Goal: Task Accomplishment & Management: Manage account settings

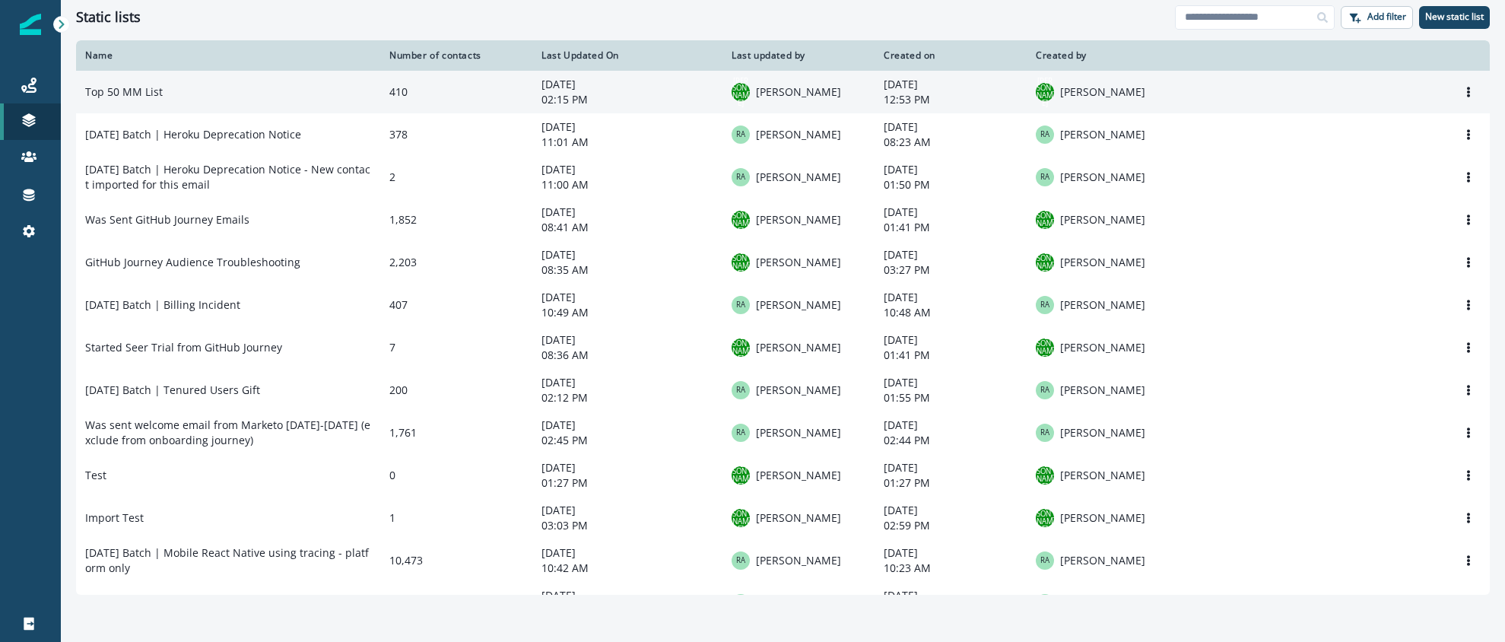
click at [259, 97] on td "Top 50 MM List" at bounding box center [228, 92] width 304 height 43
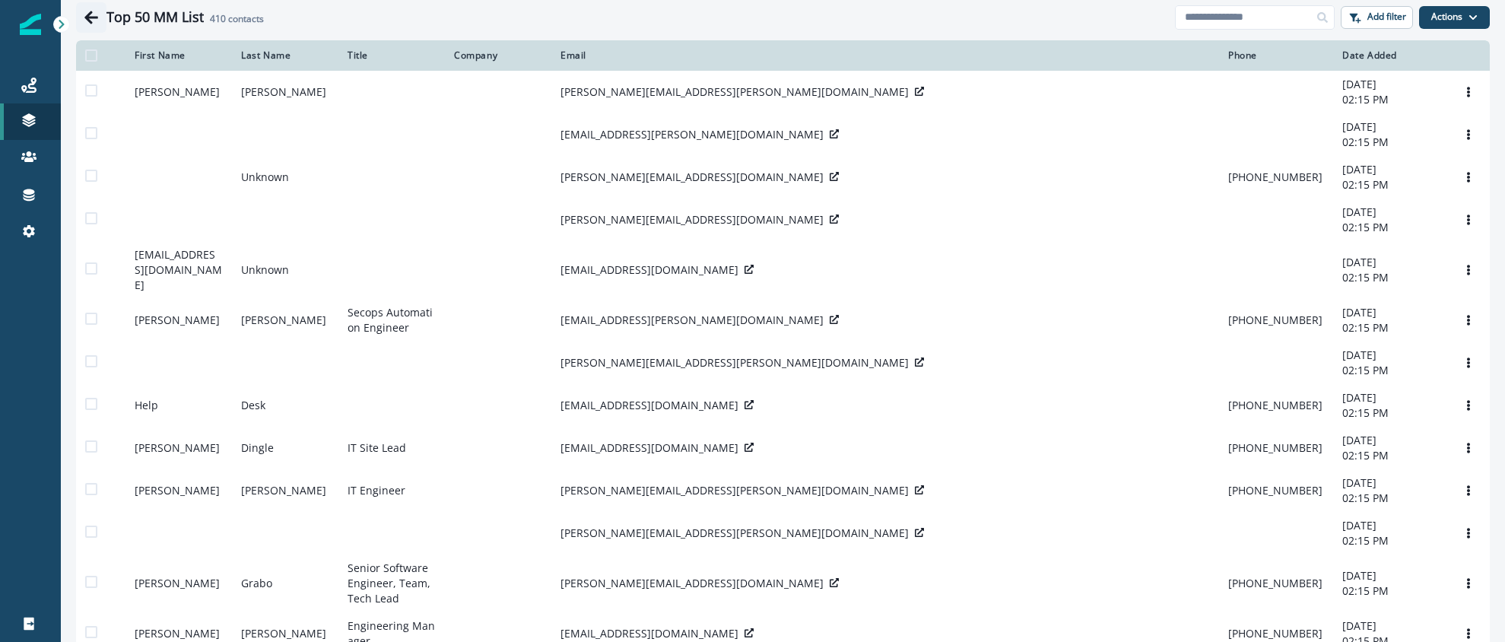
click at [81, 16] on button "Go back" at bounding box center [91, 17] width 30 height 30
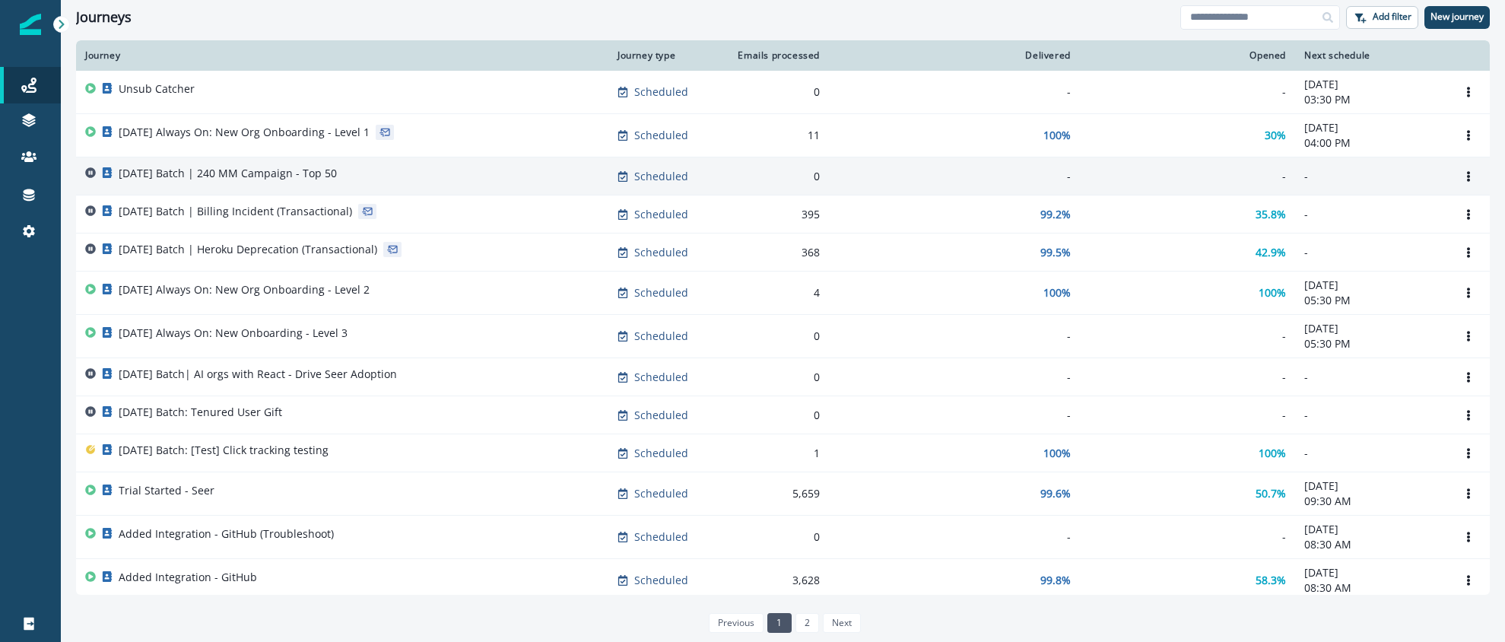
click at [256, 170] on p "[DATE] Batch | 240 MM Campaign - Top 50" at bounding box center [228, 173] width 218 height 15
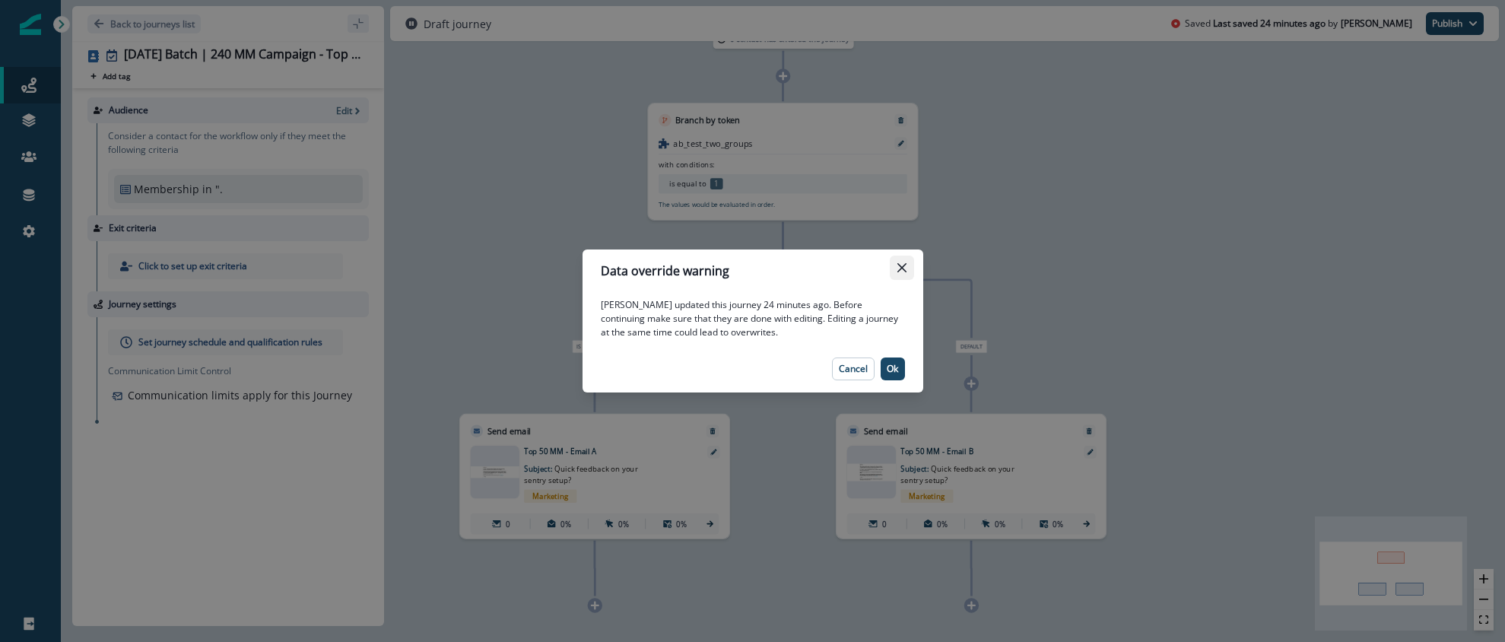
click at [901, 267] on icon "Close" at bounding box center [901, 267] width 9 height 9
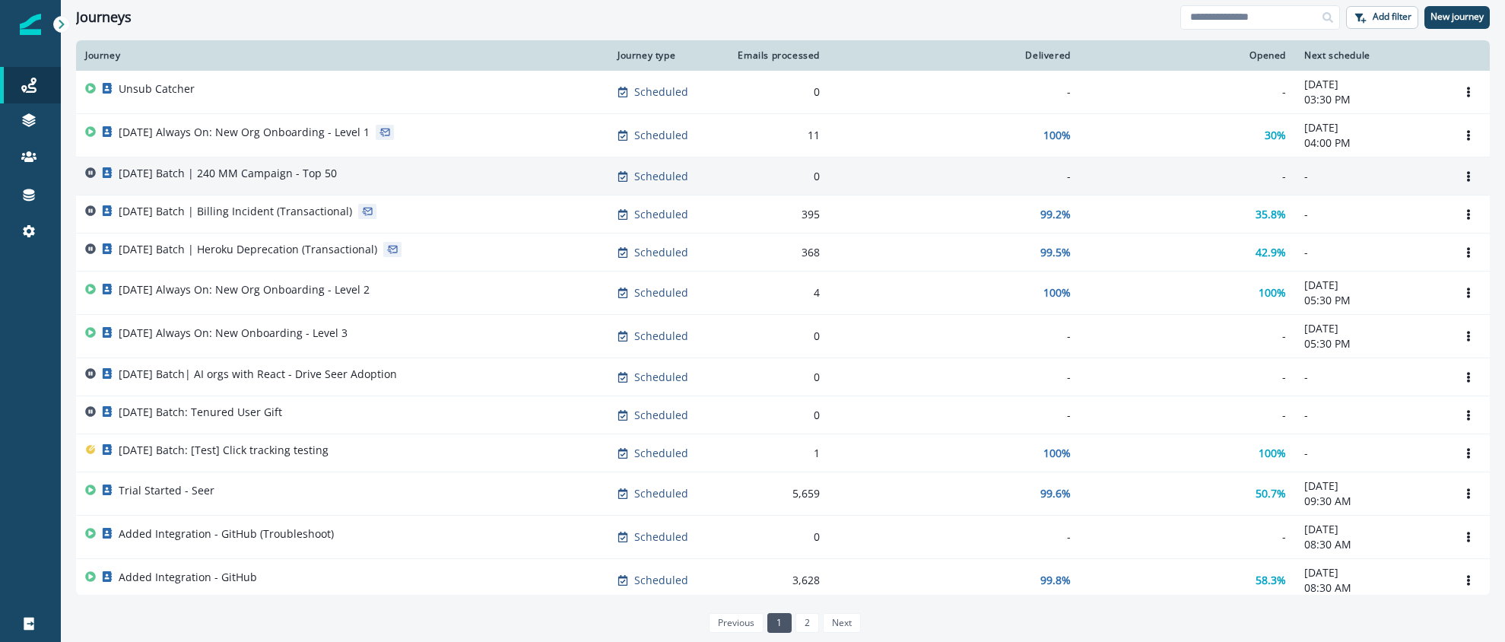
click at [275, 168] on p "[DATE] Batch | 240 MM Campaign - Top 50" at bounding box center [228, 173] width 218 height 15
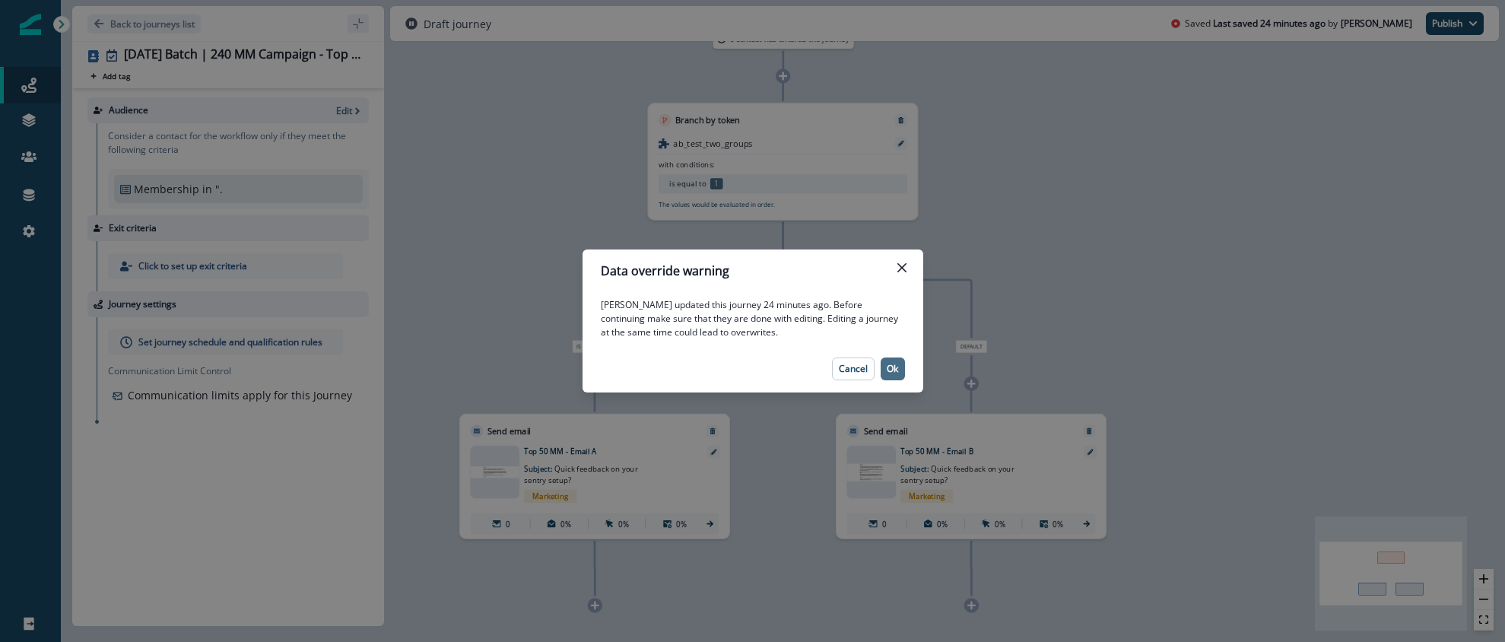
click at [895, 369] on p "Ok" at bounding box center [892, 369] width 11 height 11
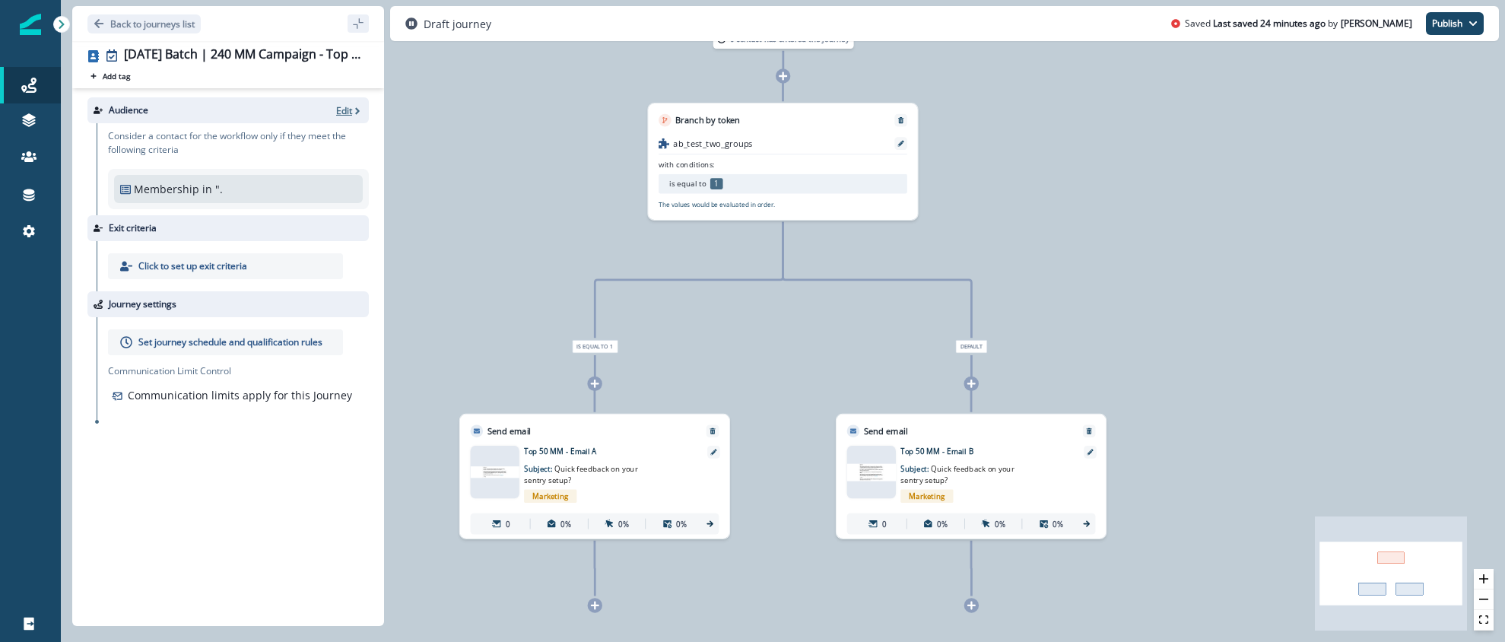
click at [355, 107] on icon "button" at bounding box center [357, 111] width 11 height 11
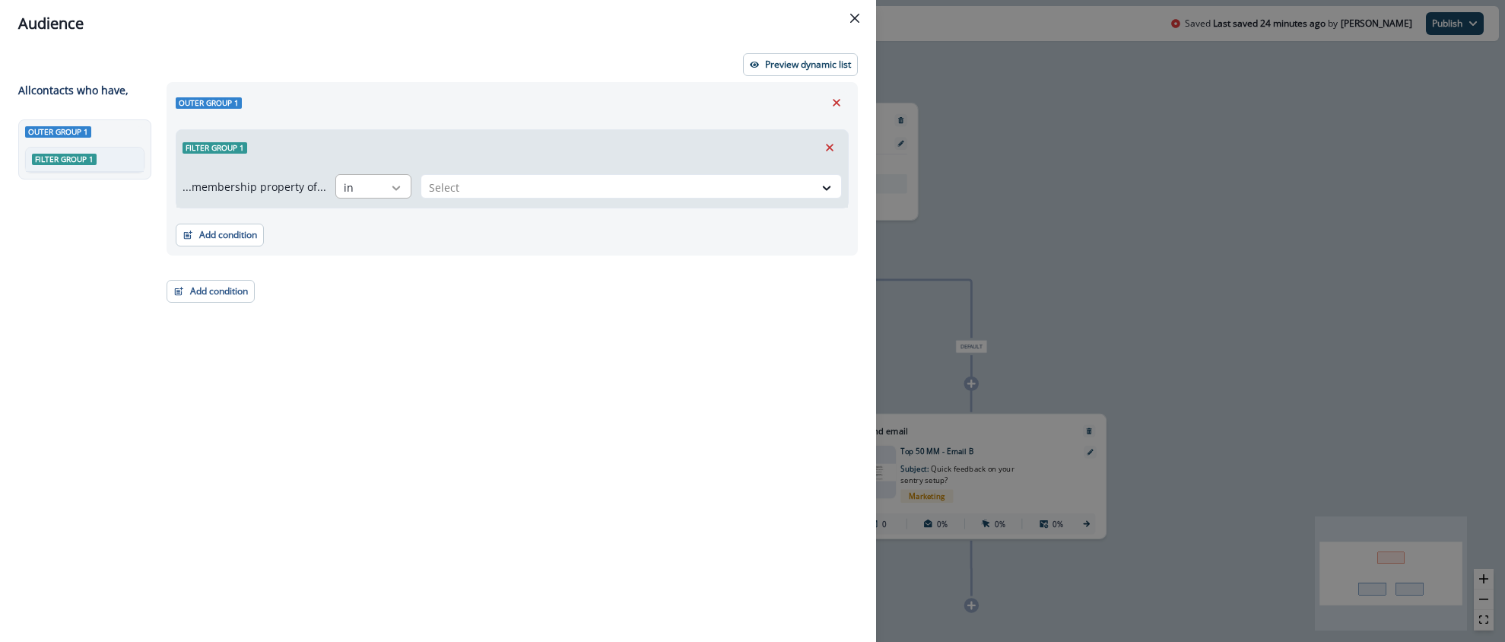
click at [389, 186] on icon at bounding box center [396, 187] width 14 height 15
click at [372, 219] on div "in" at bounding box center [369, 222] width 76 height 28
click at [507, 199] on div "Select" at bounding box center [617, 187] width 393 height 25
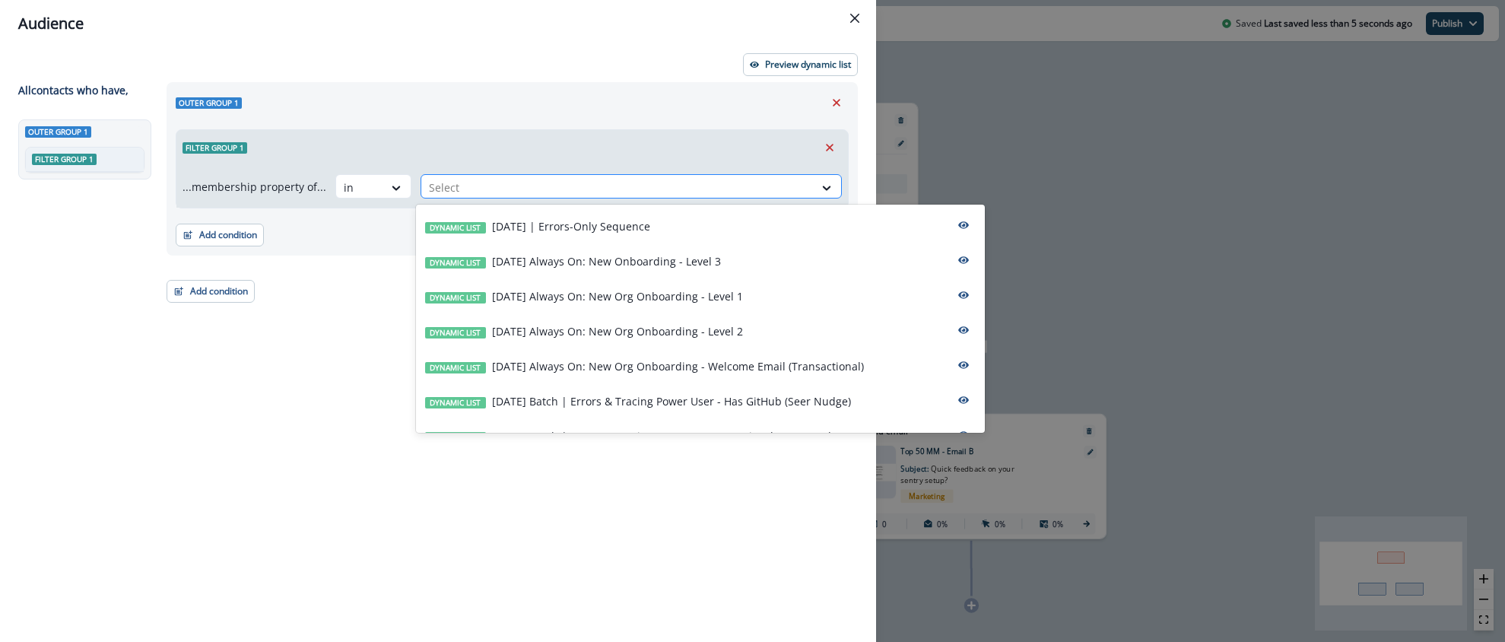
click at [500, 189] on div at bounding box center [617, 187] width 377 height 19
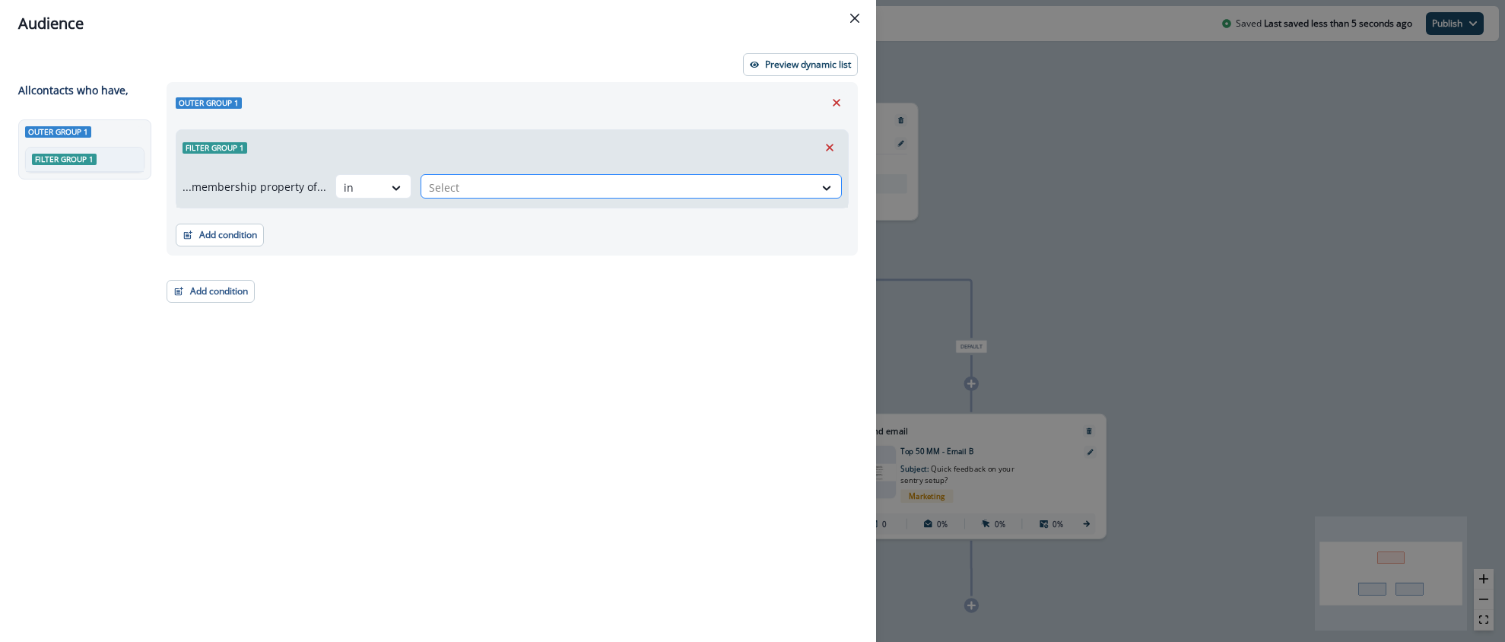
click at [500, 189] on div at bounding box center [617, 187] width 377 height 19
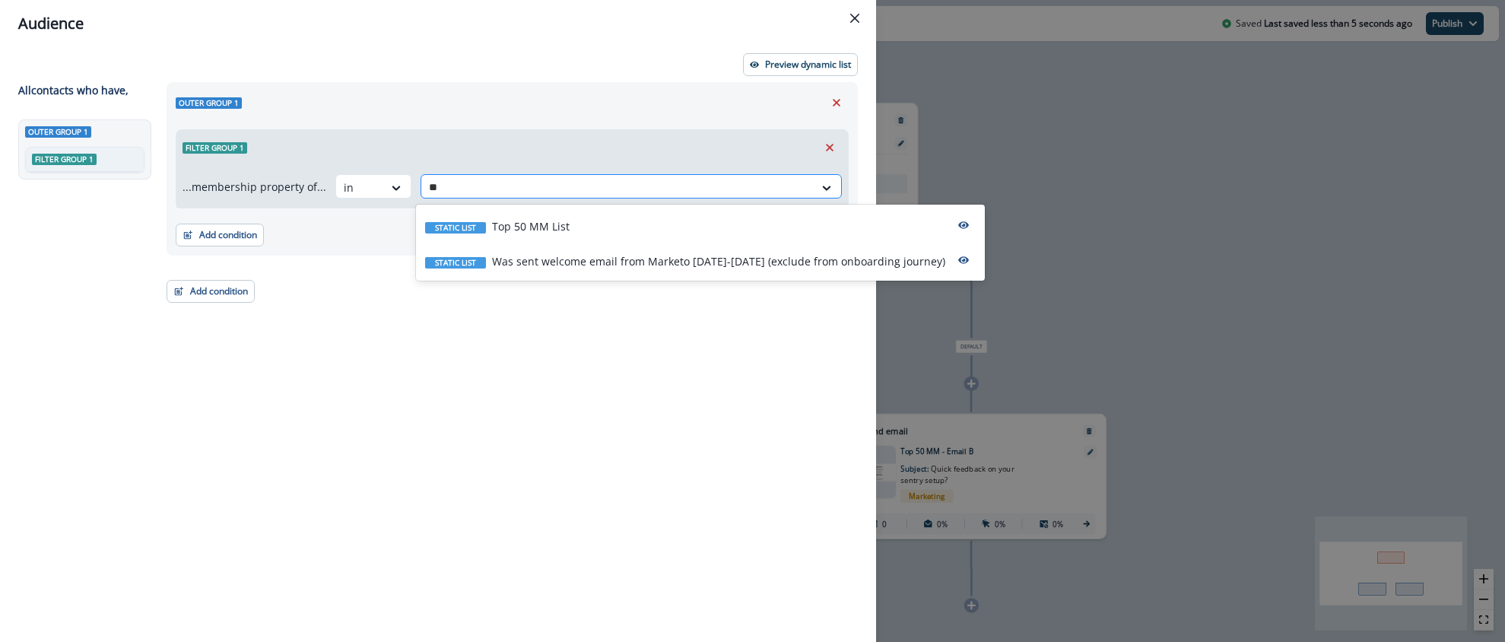
type input "***"
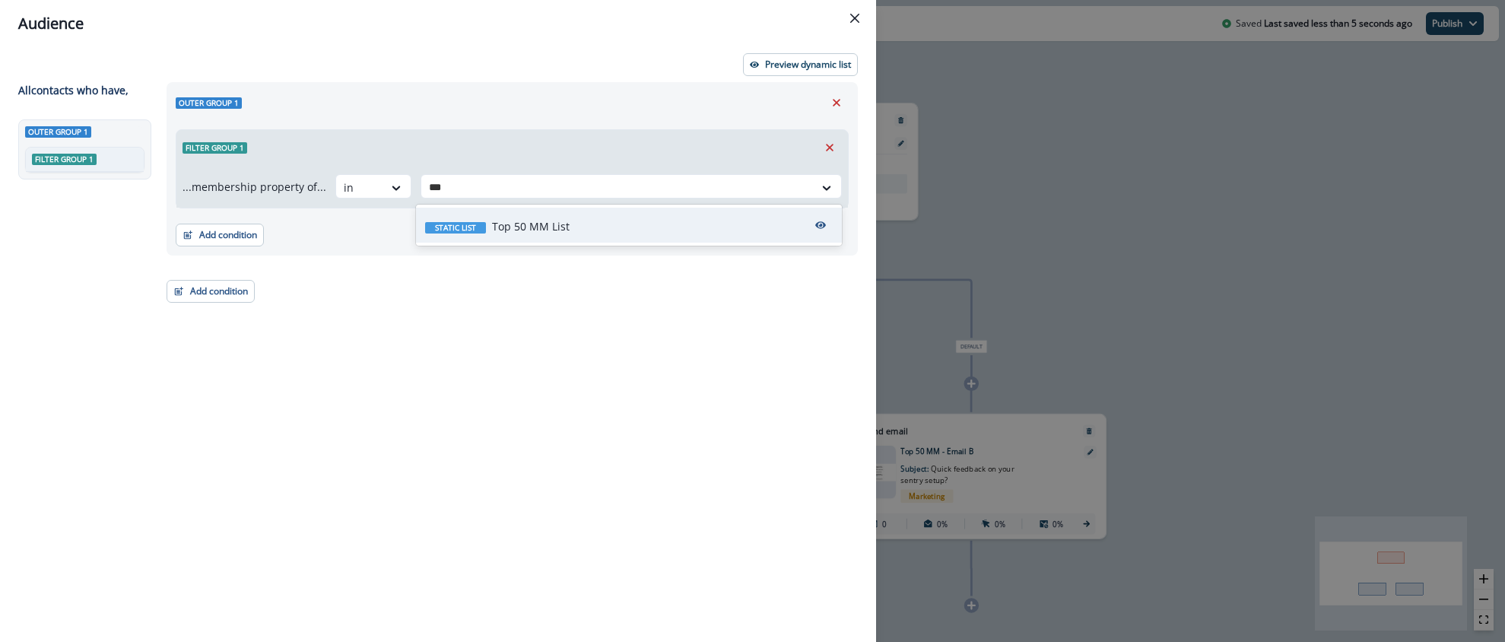
click at [506, 217] on div "Static list Top 50 MM List" at bounding box center [629, 225] width 426 height 35
click at [504, 153] on div "Filter group 1" at bounding box center [512, 147] width 672 height 35
click at [229, 233] on button "Add condition" at bounding box center [220, 235] width 88 height 23
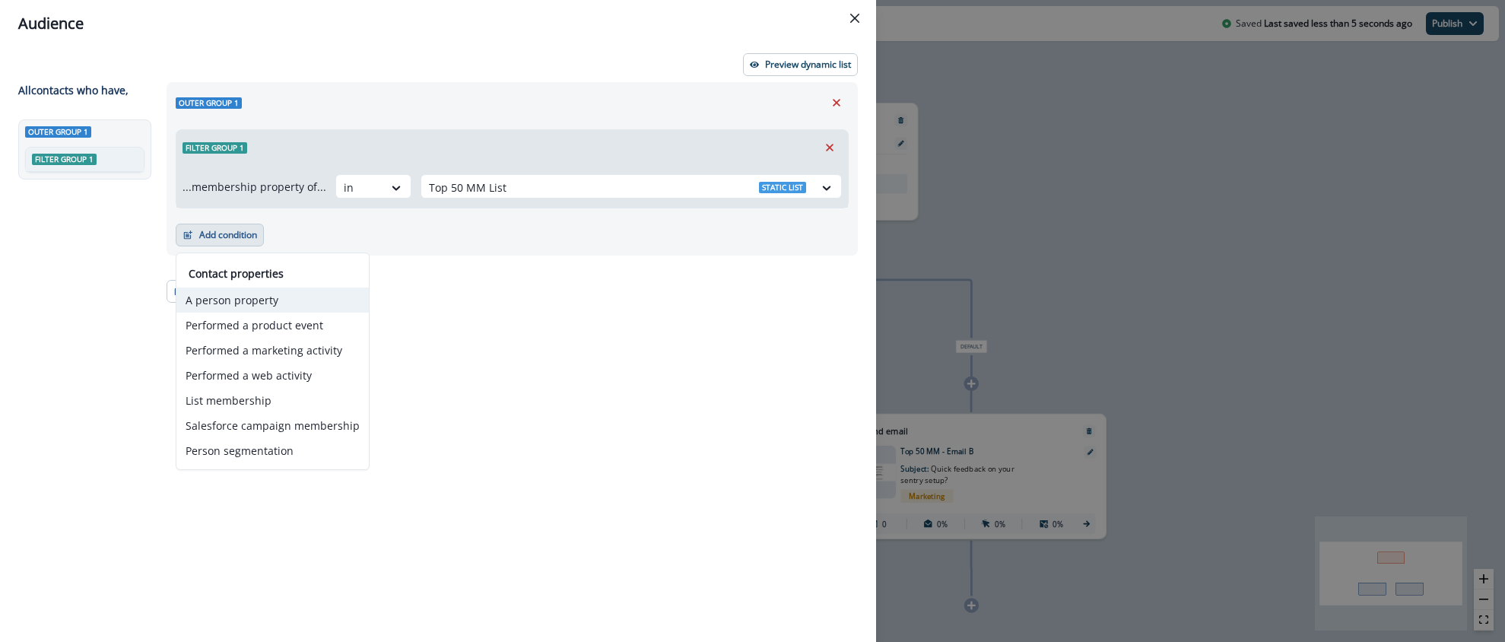
click at [248, 300] on button "A person property" at bounding box center [272, 300] width 192 height 25
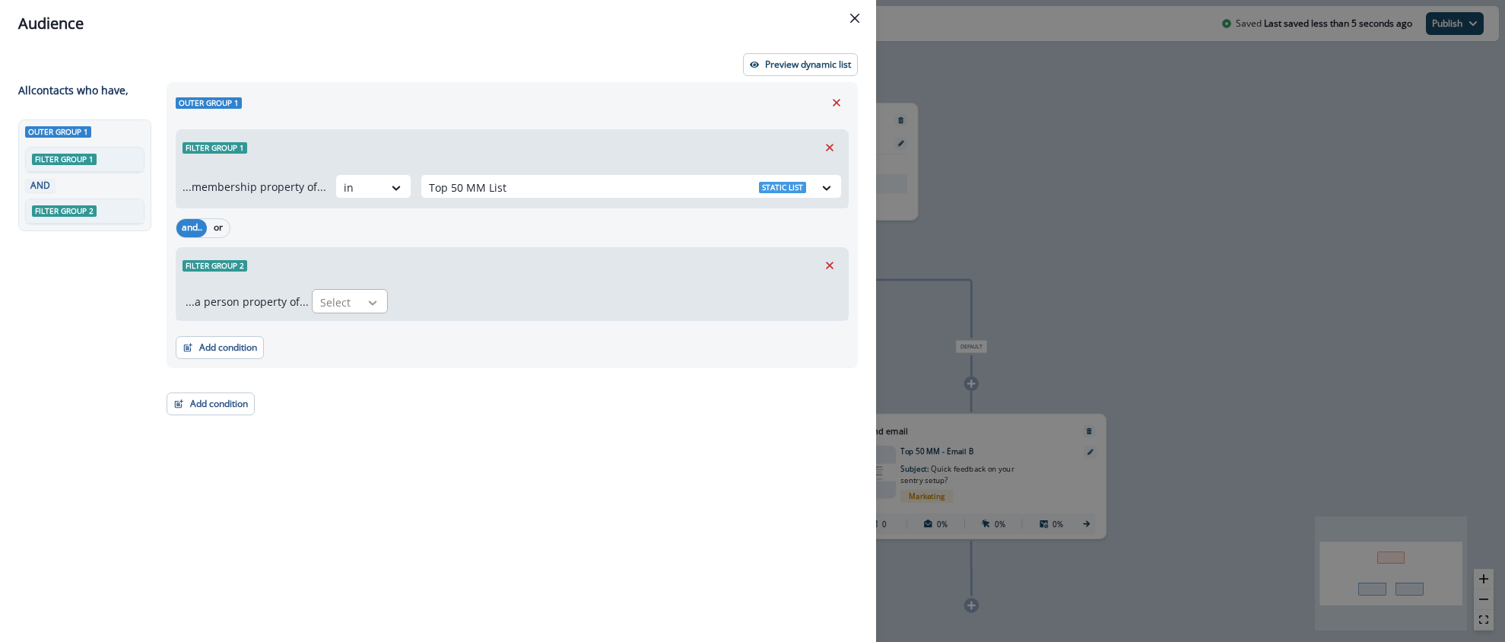
click at [366, 296] on icon at bounding box center [373, 302] width 14 height 15
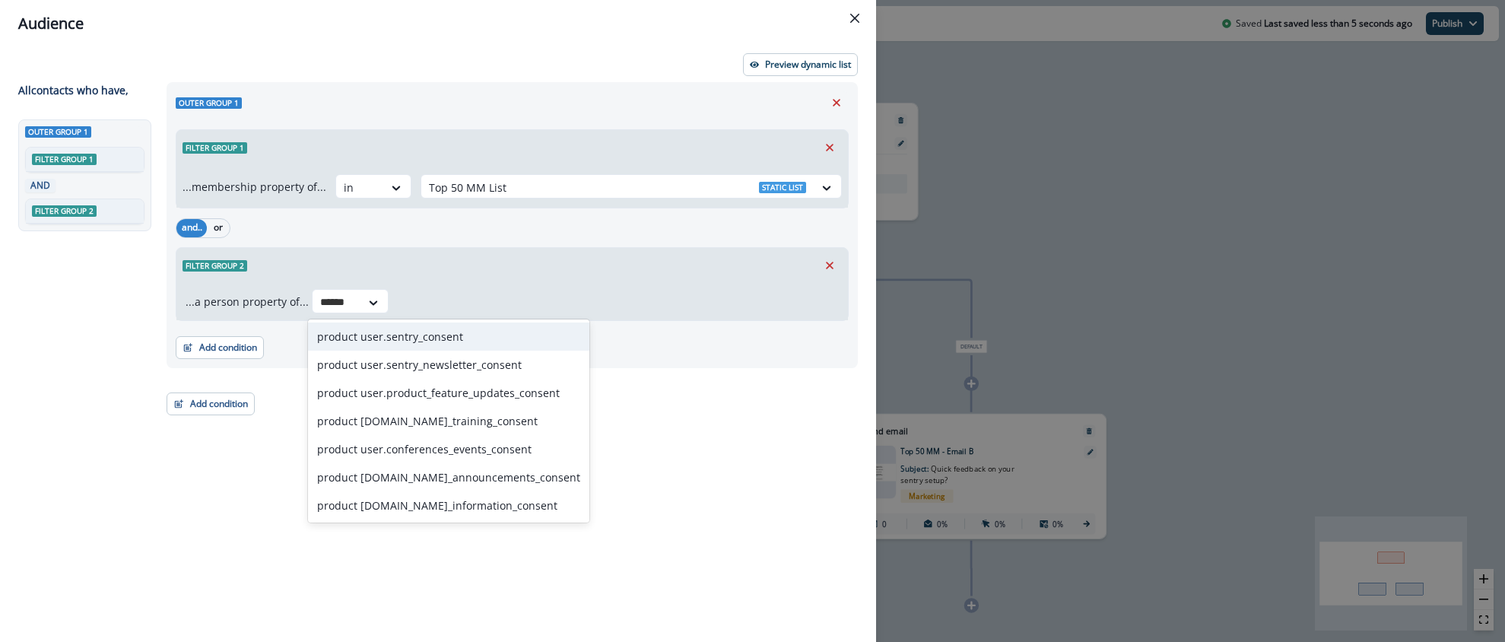
type input "*******"
click at [393, 340] on div "product user.sentry_consent" at bounding box center [448, 337] width 281 height 28
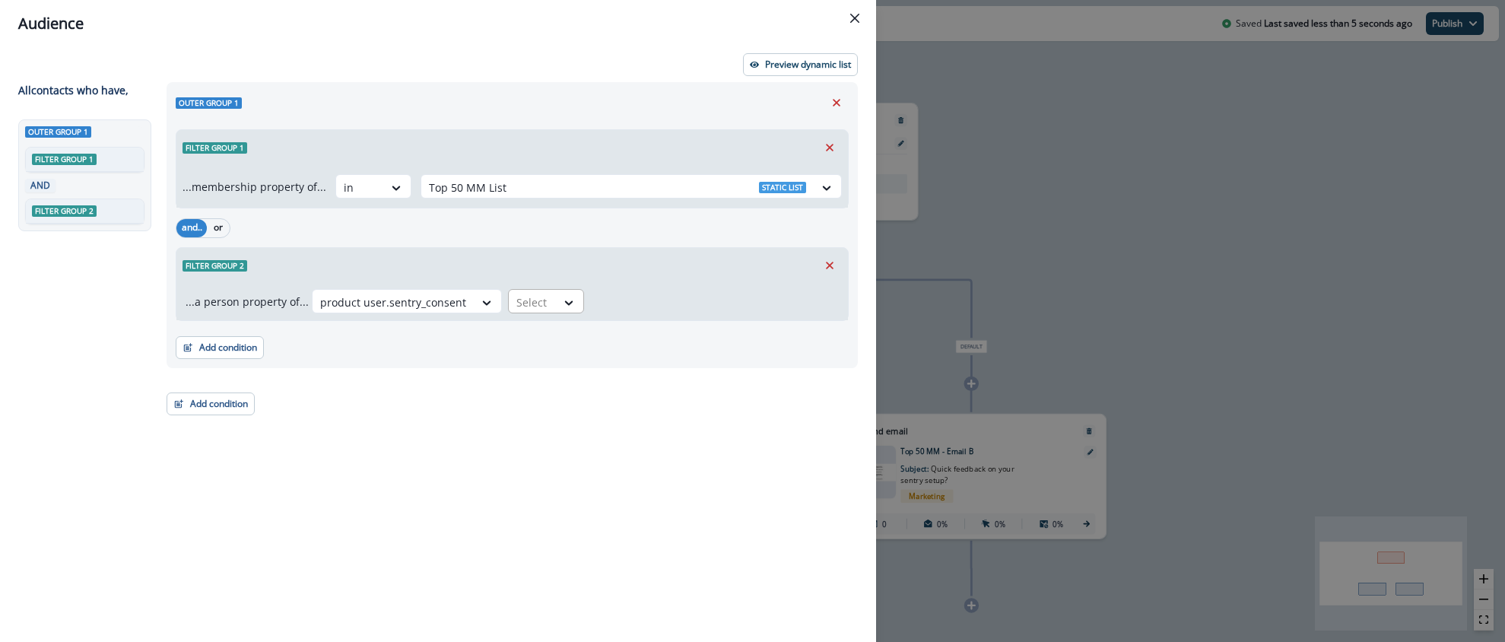
click at [542, 295] on div "Select" at bounding box center [532, 302] width 47 height 25
click at [538, 329] on div "true" at bounding box center [538, 337] width 76 height 28
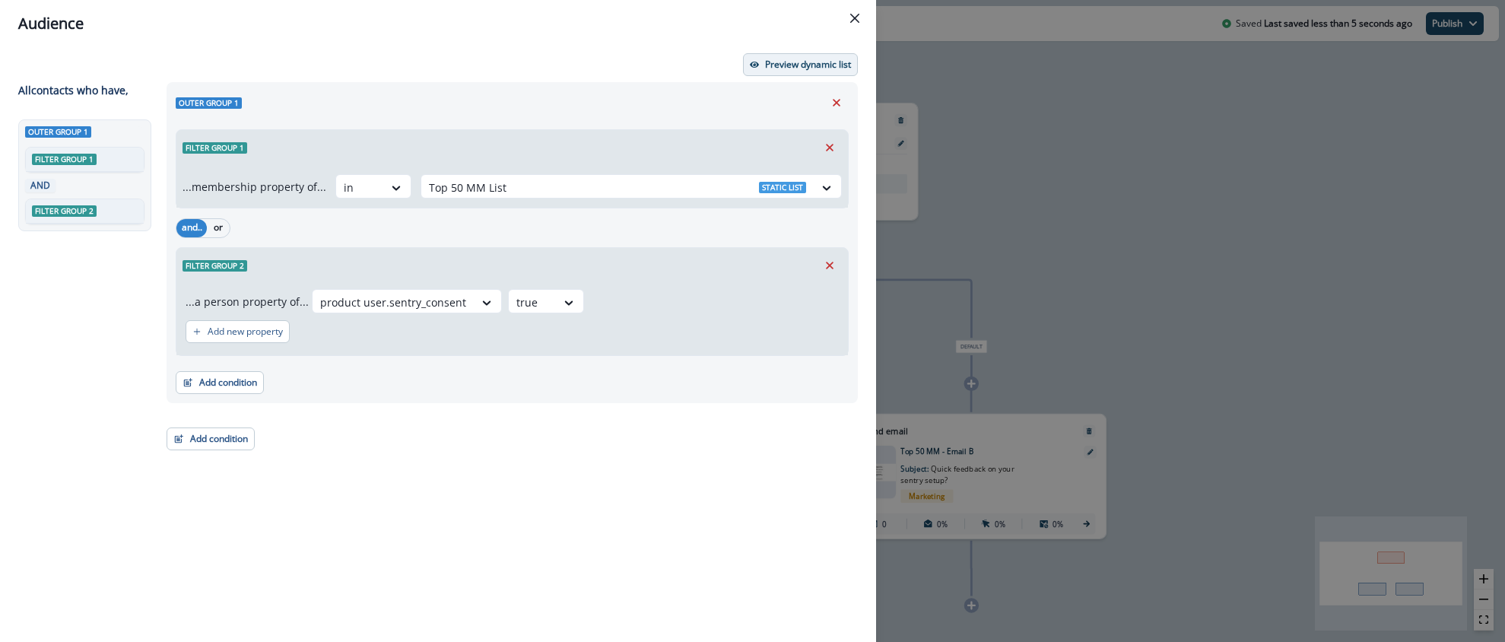
click at [817, 55] on button "Preview dynamic list" at bounding box center [800, 64] width 115 height 23
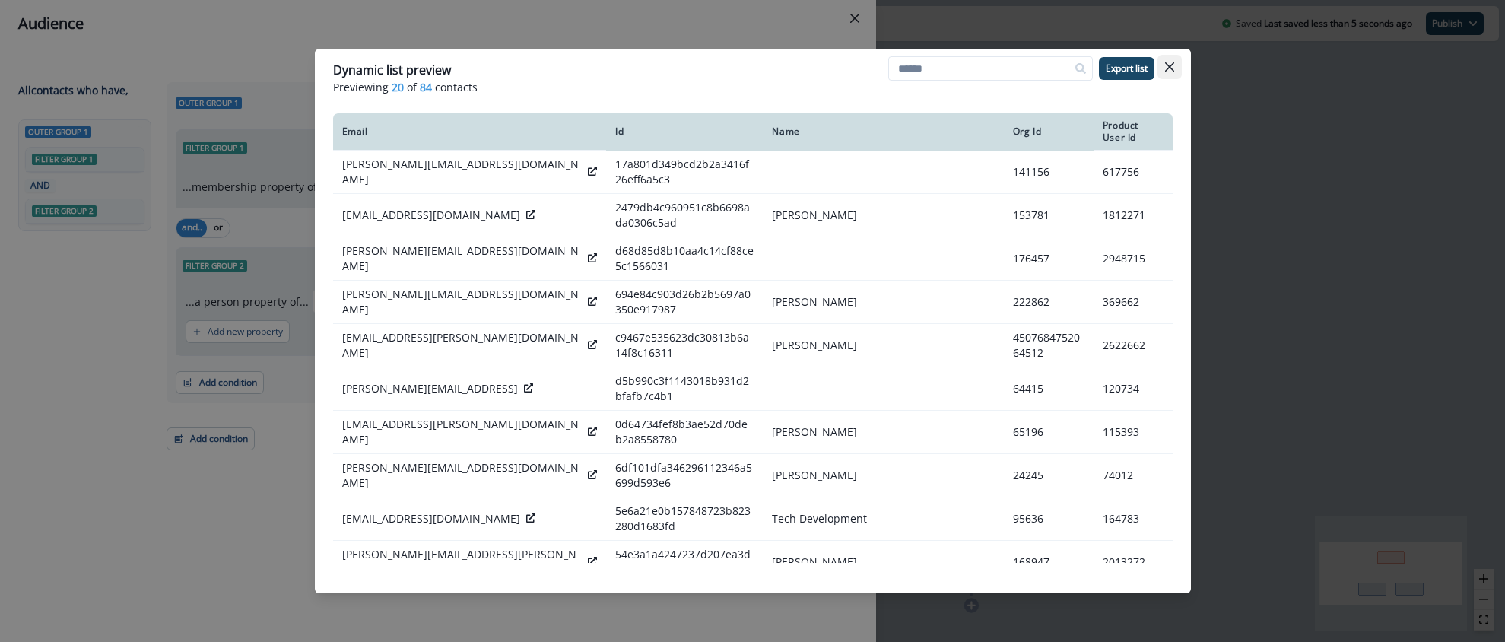
click at [1174, 67] on button "Close" at bounding box center [1170, 67] width 24 height 24
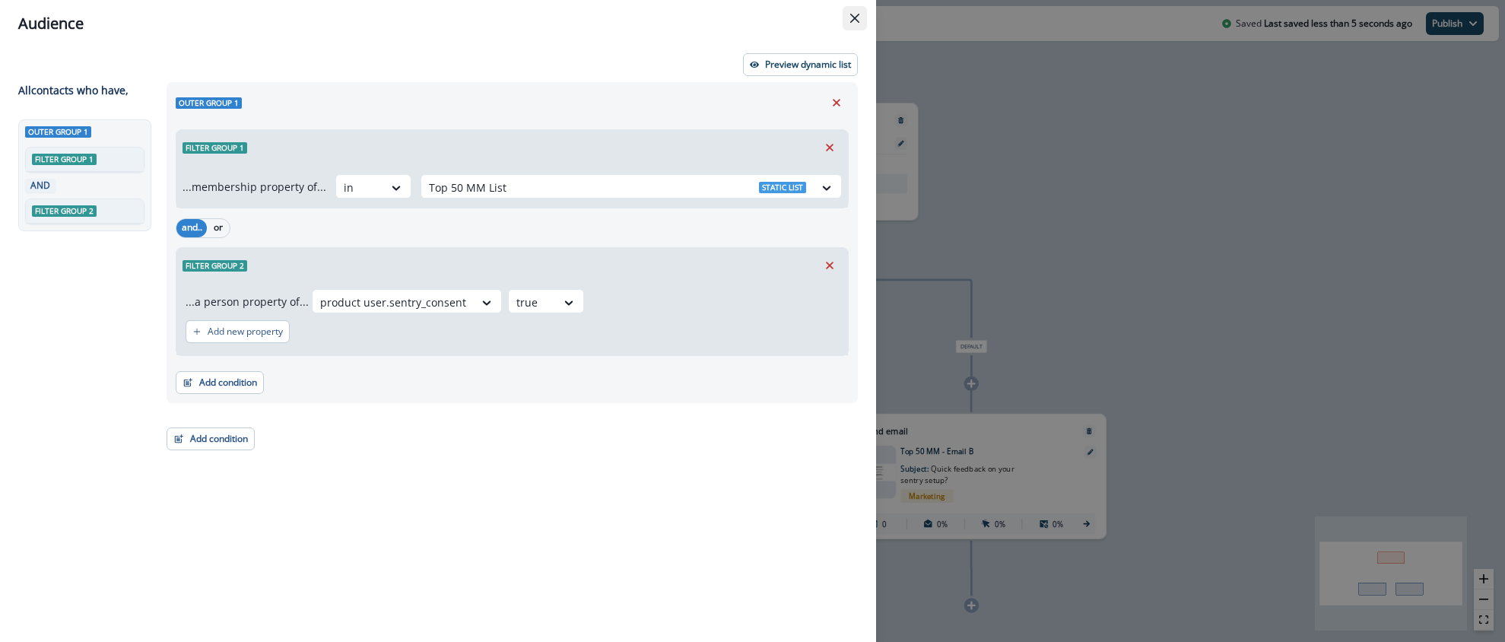
click at [866, 12] on button "Close" at bounding box center [855, 18] width 24 height 24
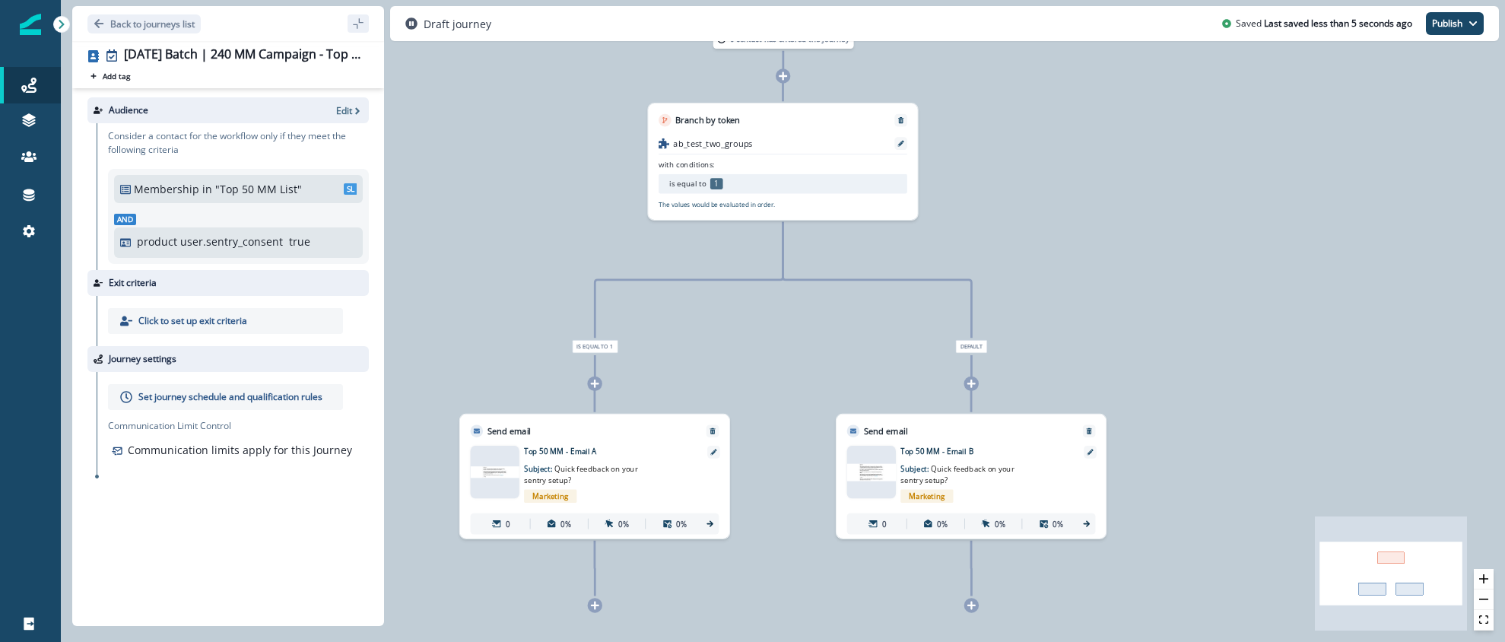
click at [217, 393] on p "Set journey schedule and qualification rules" at bounding box center [230, 397] width 184 height 14
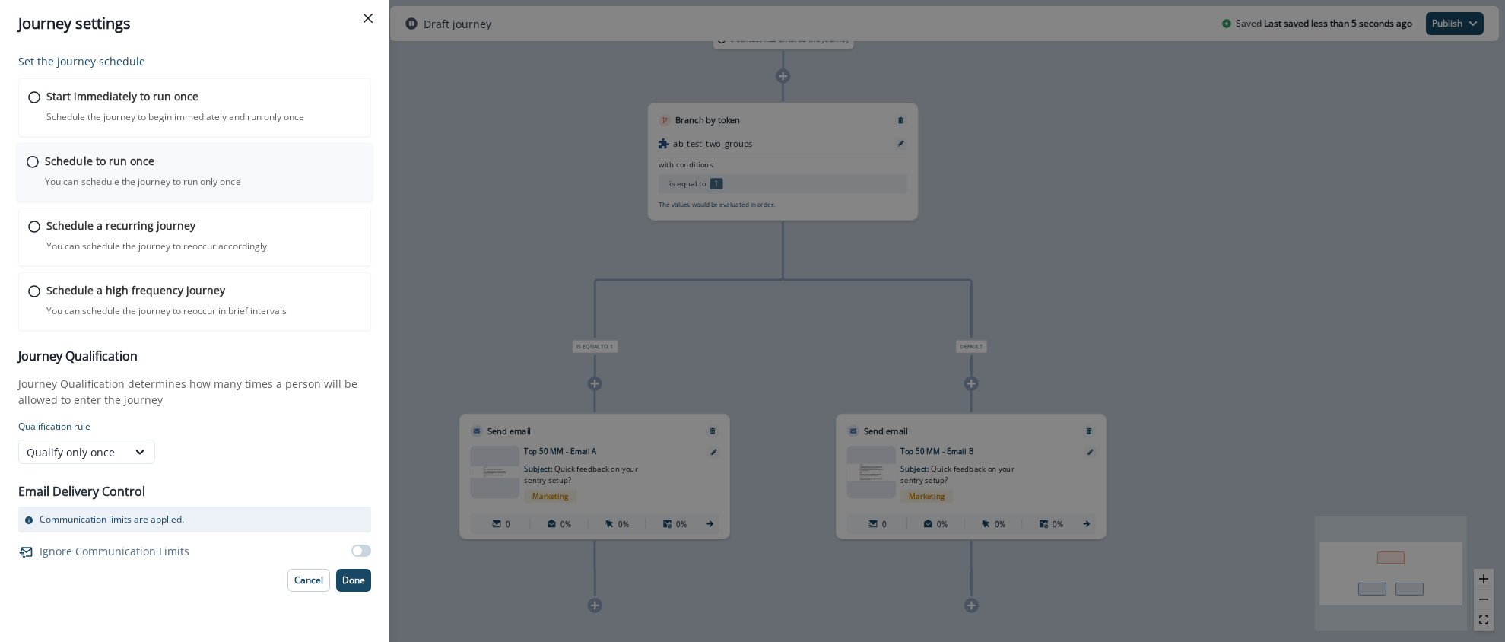
click at [24, 164] on div "Schedule to run once You can schedule the journey to run only once Journey is s…" at bounding box center [195, 172] width 357 height 59
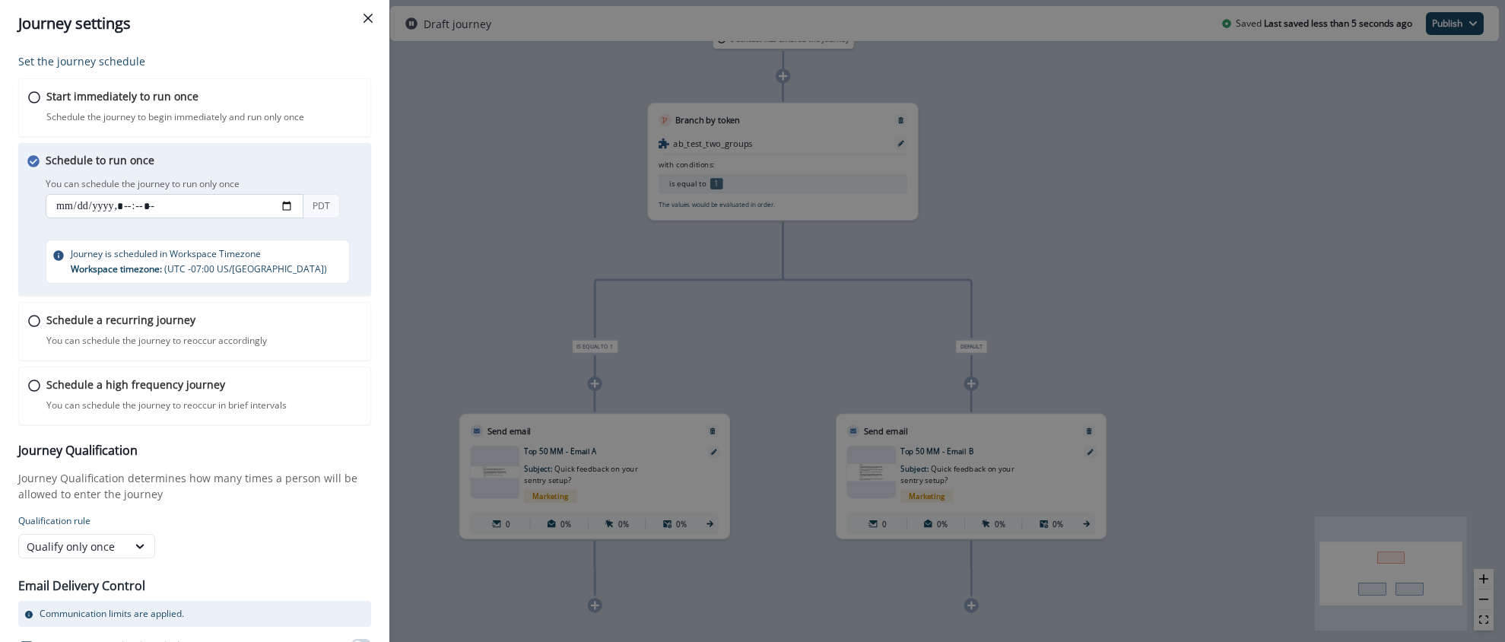
click at [284, 205] on input "datetime-local" at bounding box center [175, 206] width 258 height 24
type input "**********"
click at [375, 351] on div "Set the journey schedule Start immediately to run once Schedule the journey to …" at bounding box center [194, 344] width 389 height 595
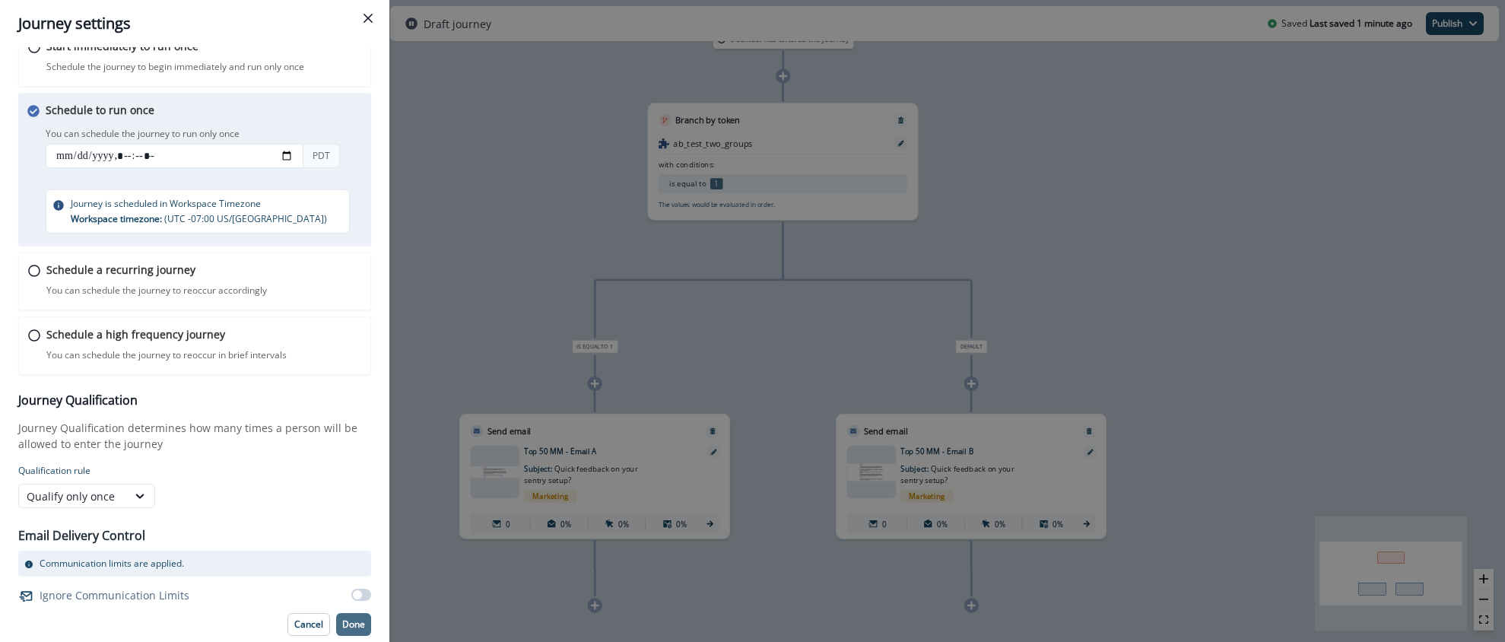
click at [355, 623] on p "Done" at bounding box center [353, 624] width 23 height 11
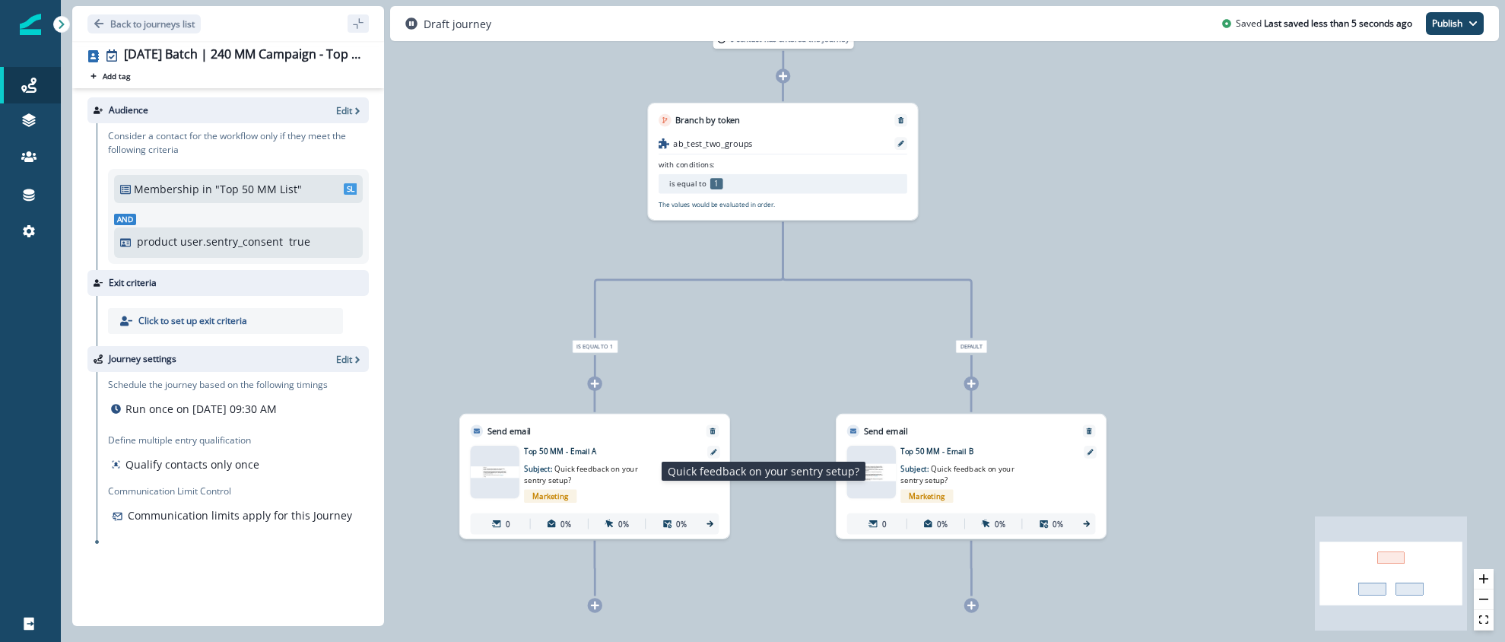
click at [578, 464] on span "Quick feedback on your sentry setup?" at bounding box center [581, 474] width 114 height 21
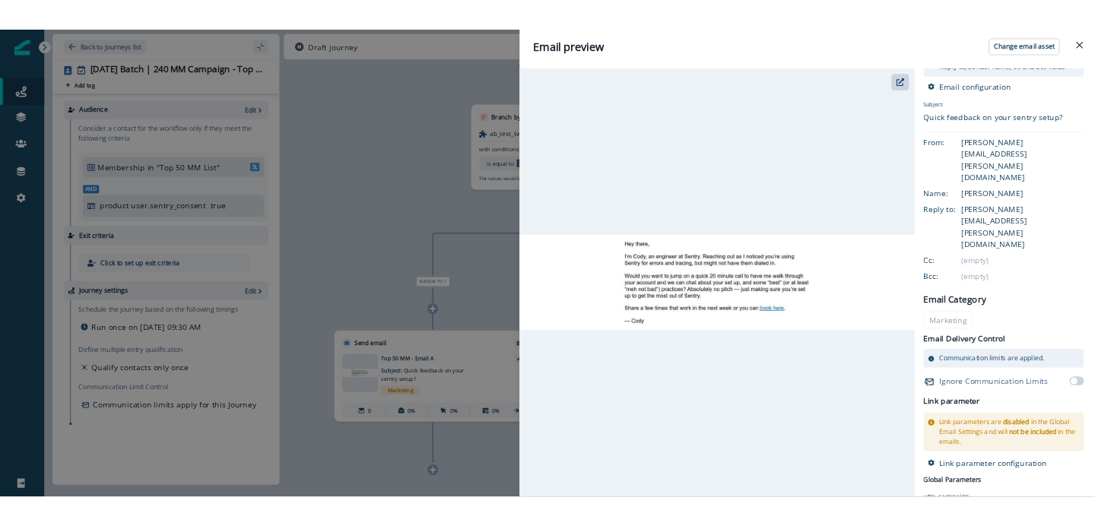
scroll to position [0, 0]
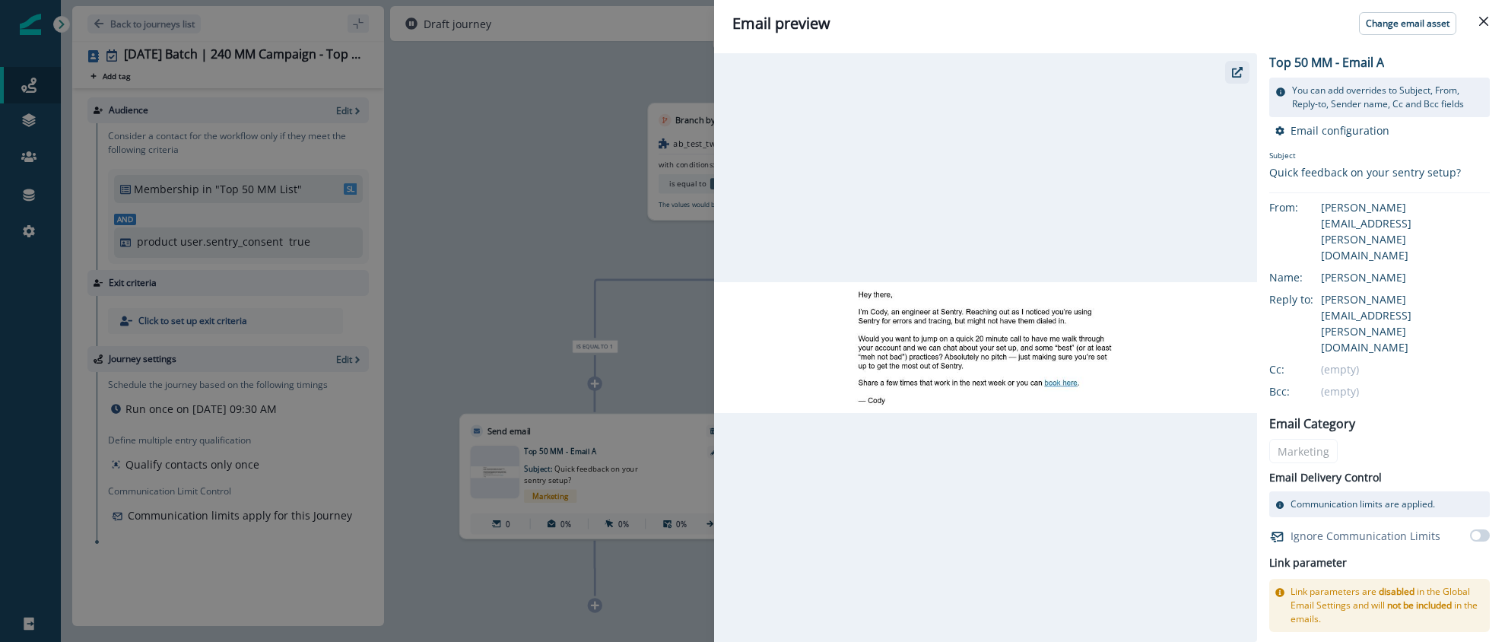
click at [1238, 75] on icon "button" at bounding box center [1237, 72] width 11 height 11
click at [618, 221] on div "Email preview Change email asset Top 50 MM - Email A You can add overrides to S…" at bounding box center [752, 321] width 1505 height 642
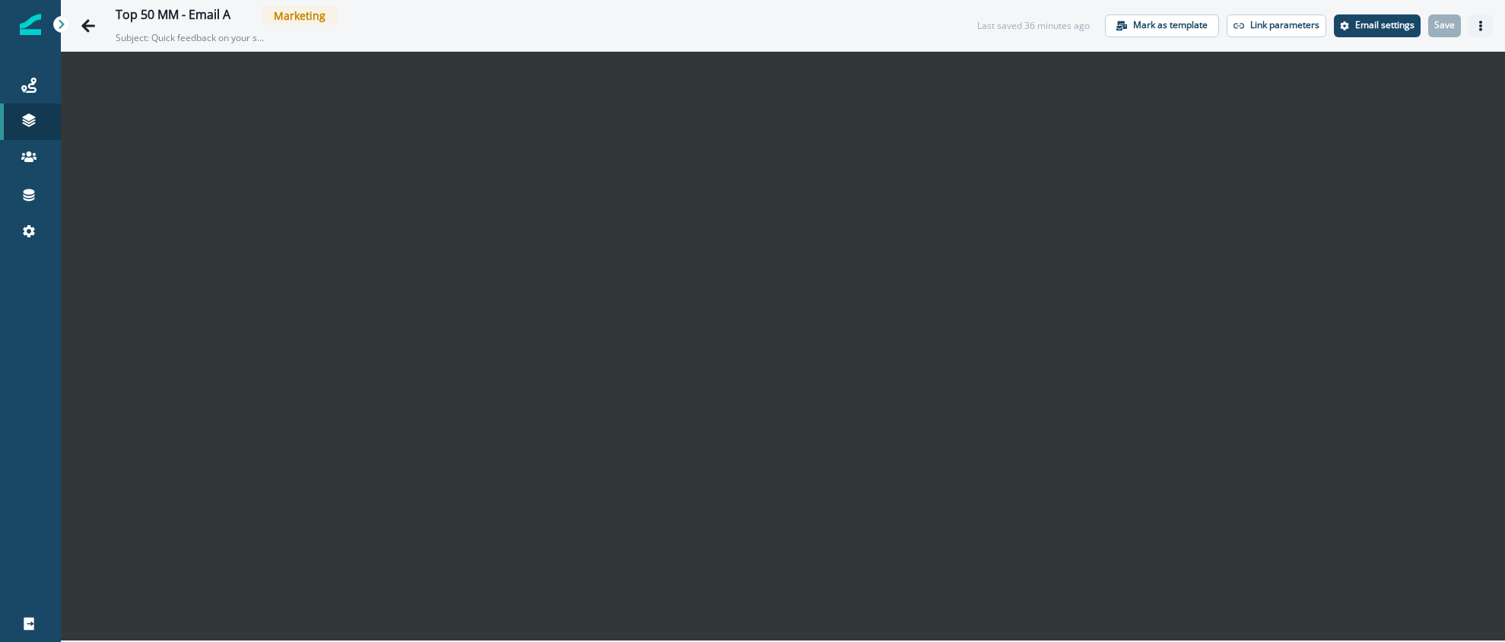
click at [1483, 31] on button "Actions" at bounding box center [1481, 25] width 24 height 23
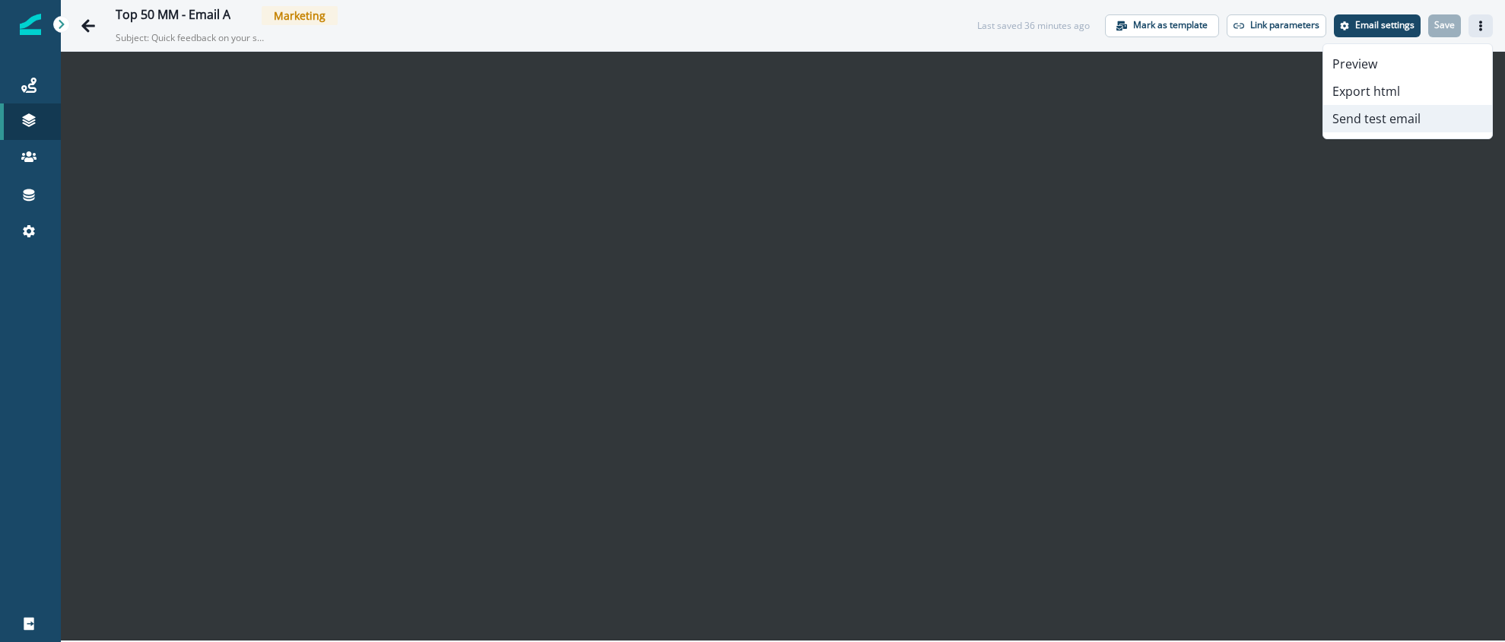
click at [1389, 116] on button "Send test email" at bounding box center [1408, 118] width 169 height 27
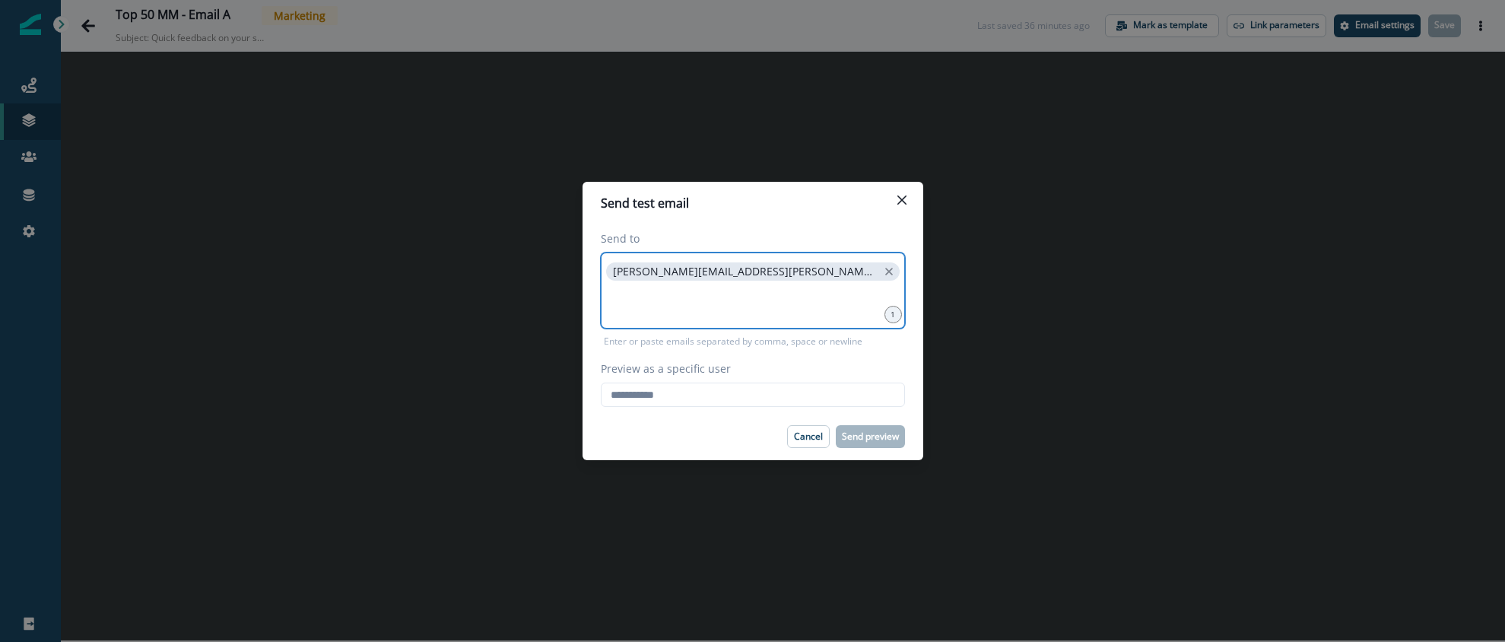
click at [721, 314] on input at bounding box center [753, 303] width 300 height 30
click at [721, 402] on input "Preview as a specific user" at bounding box center [753, 395] width 304 height 24
click at [730, 434] on div "Cancel Send preview" at bounding box center [753, 436] width 304 height 23
click at [692, 300] on input at bounding box center [753, 303] width 300 height 30
click at [688, 392] on input "Preview as a specific user" at bounding box center [753, 395] width 304 height 24
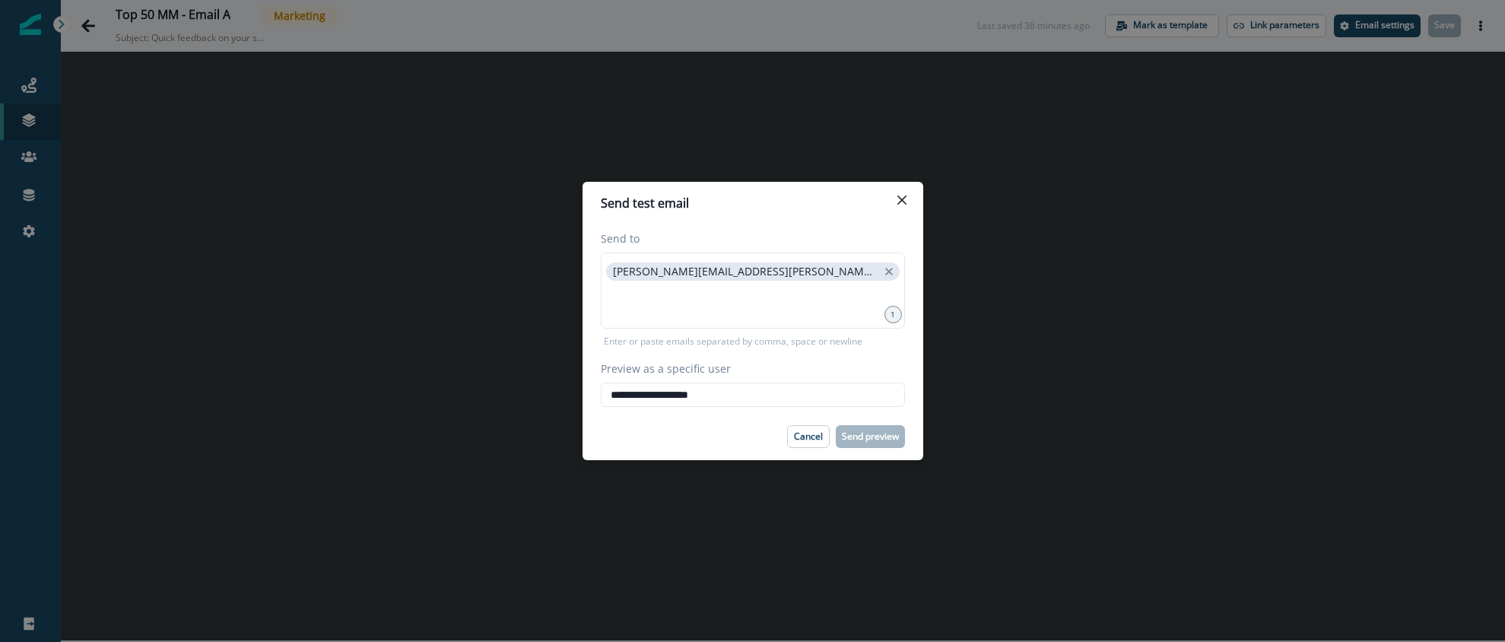
type input "**********"
click at [664, 429] on div "Cancel Send preview" at bounding box center [753, 436] width 304 height 23
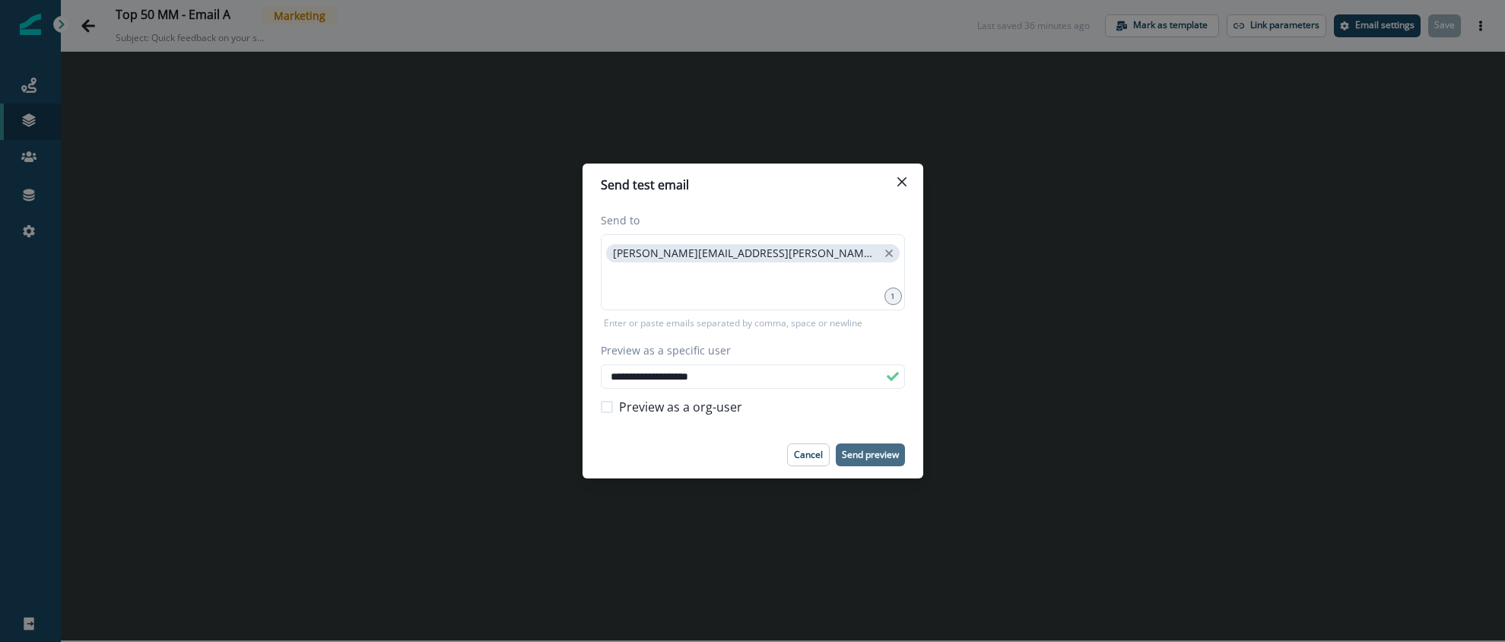
click at [875, 450] on p "Send preview" at bounding box center [870, 455] width 57 height 11
click at [904, 180] on icon "Close" at bounding box center [902, 181] width 9 height 9
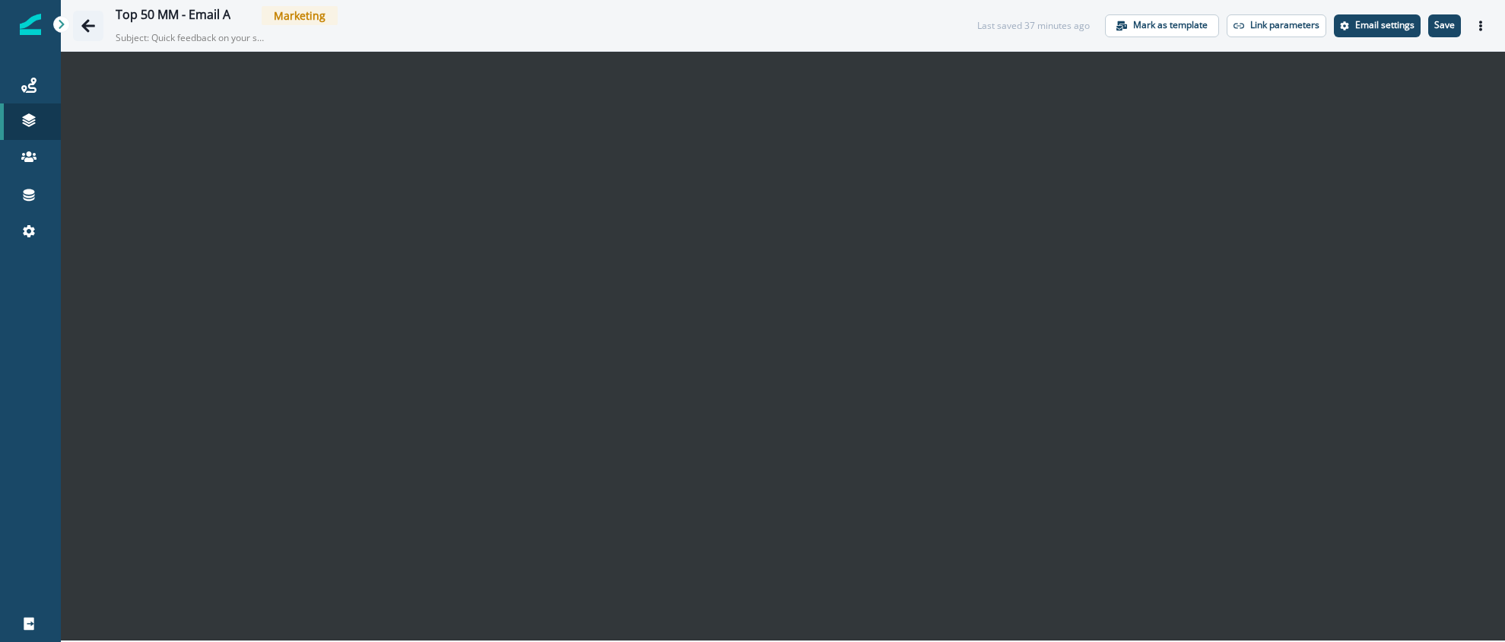
click at [91, 29] on icon "Go back" at bounding box center [88, 25] width 15 height 15
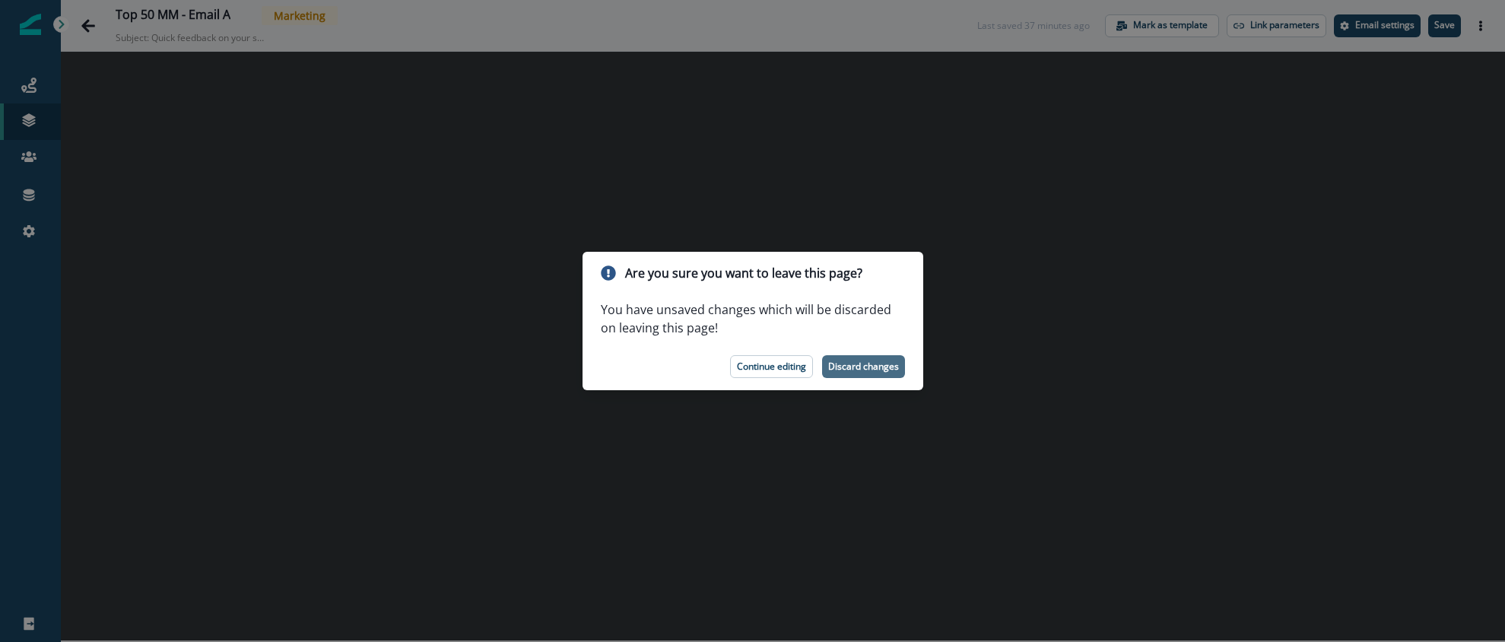
click at [851, 370] on p "Discard changes" at bounding box center [863, 366] width 71 height 11
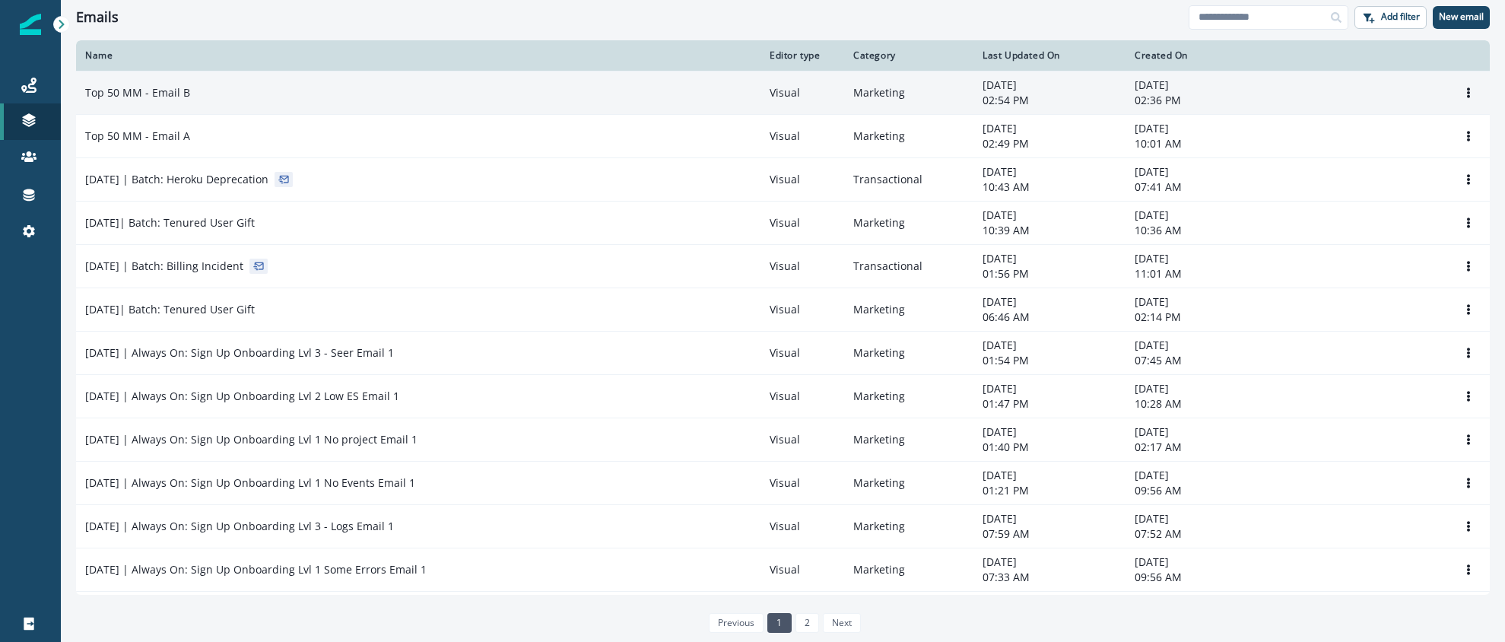
click at [213, 100] on td "Top 50 MM - Email B" at bounding box center [418, 92] width 685 height 43
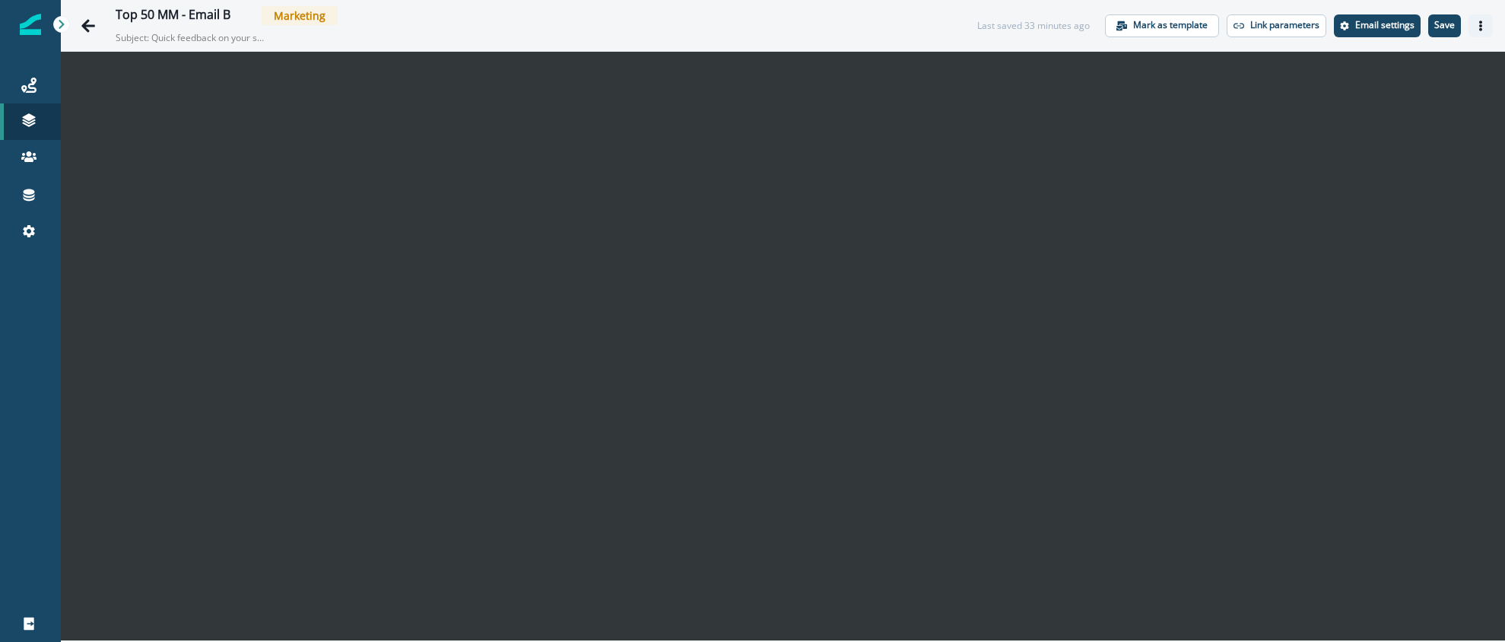
click at [1481, 29] on icon "Actions" at bounding box center [1481, 26] width 3 height 11
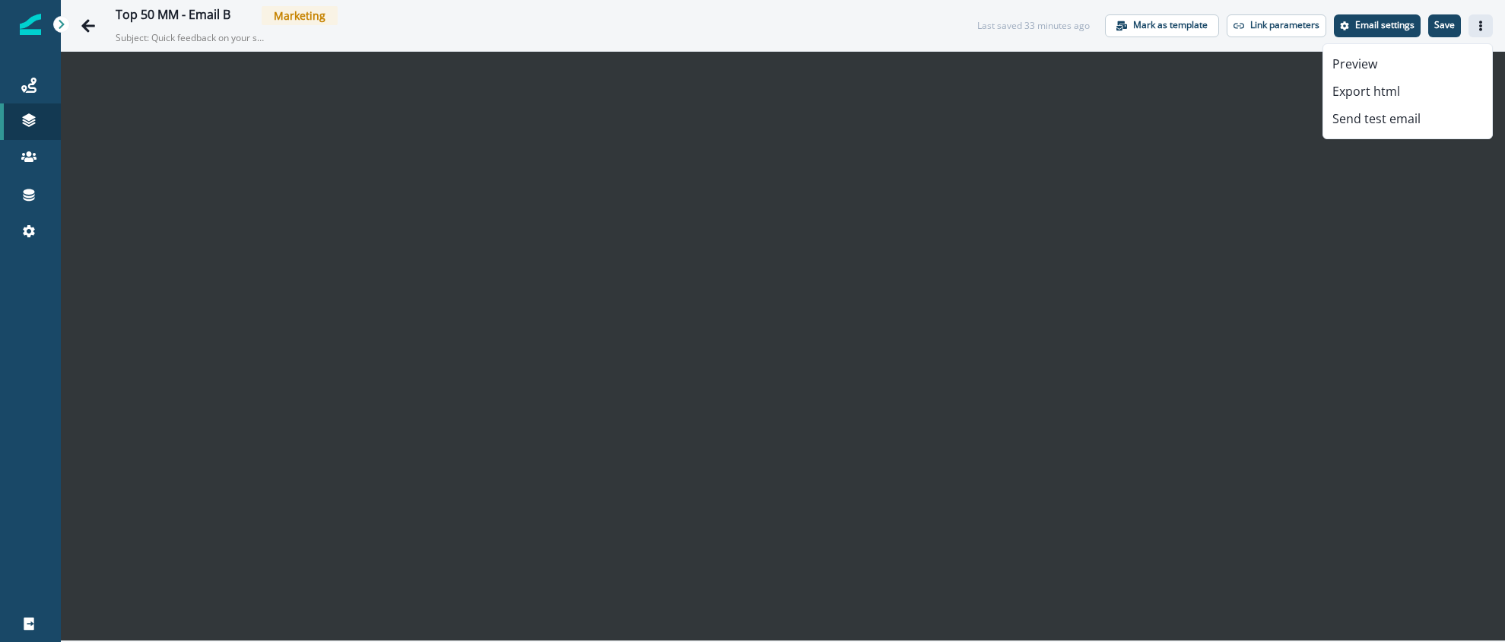
click at [1474, 28] on button "Actions" at bounding box center [1481, 25] width 24 height 23
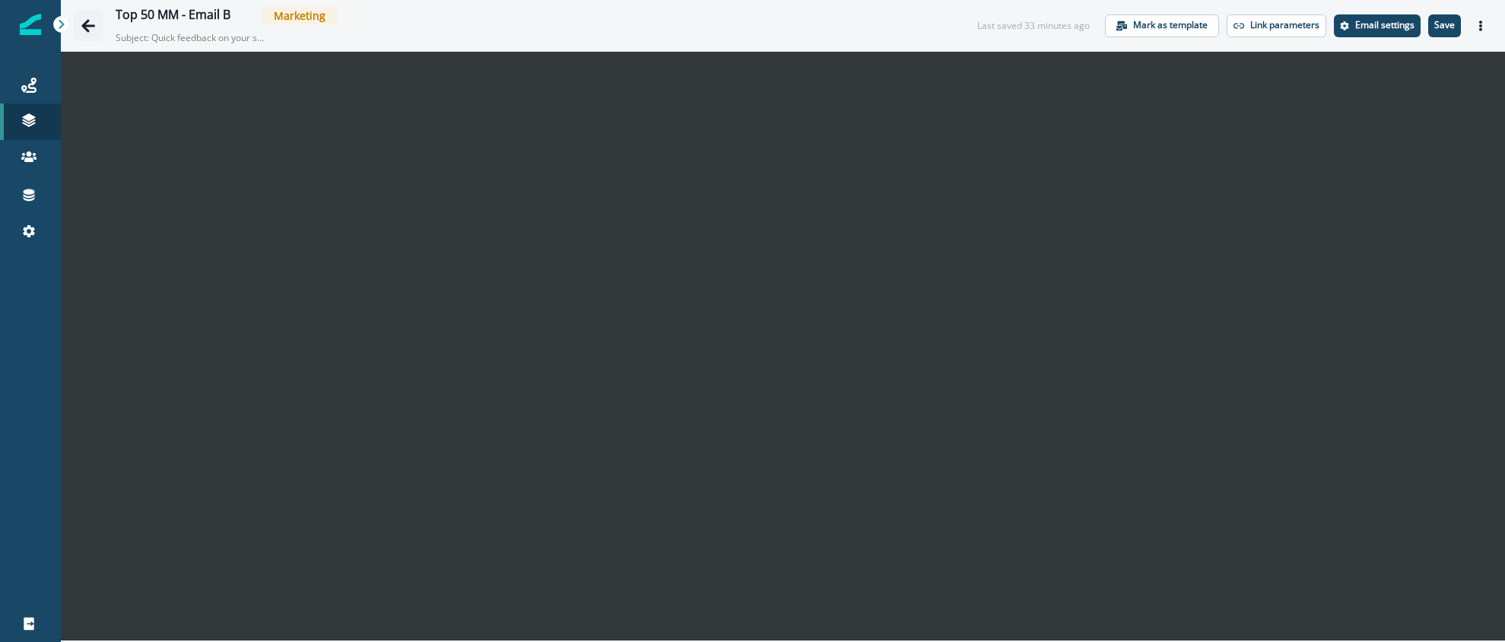
click at [91, 31] on icon "Go back" at bounding box center [88, 25] width 15 height 15
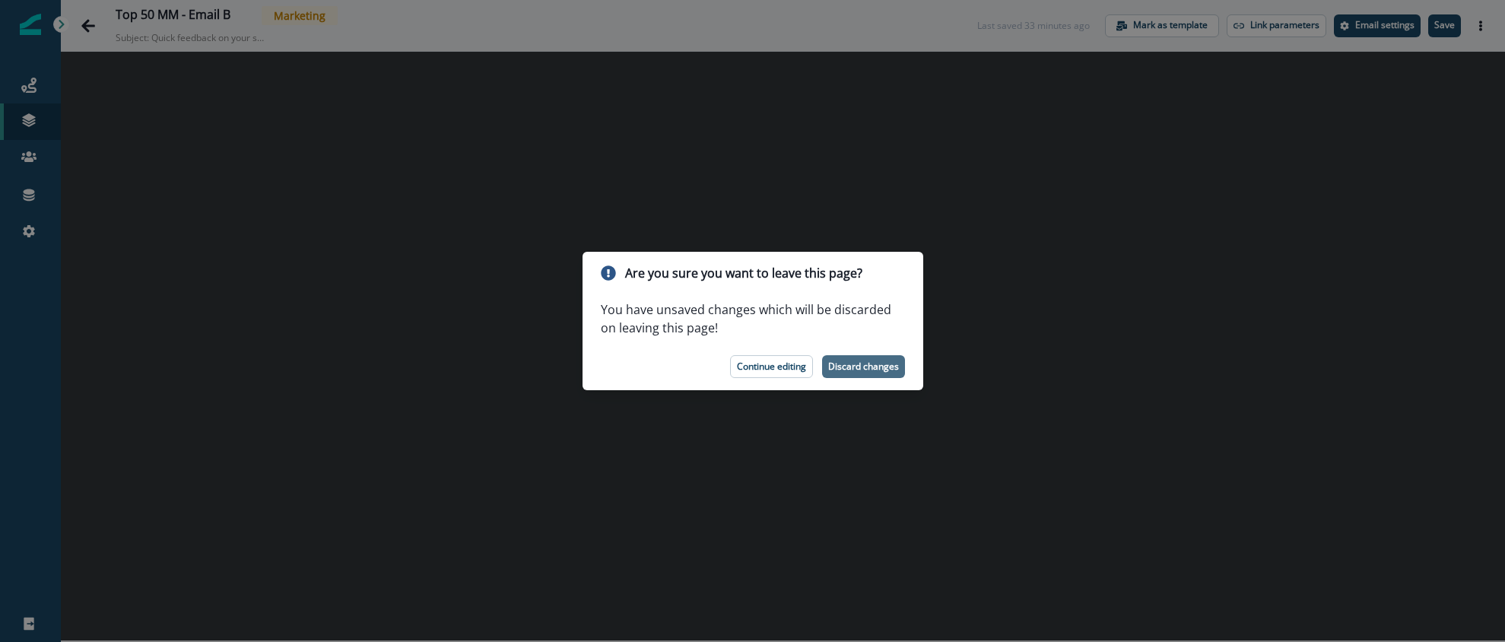
click at [857, 365] on p "Discard changes" at bounding box center [863, 366] width 71 height 11
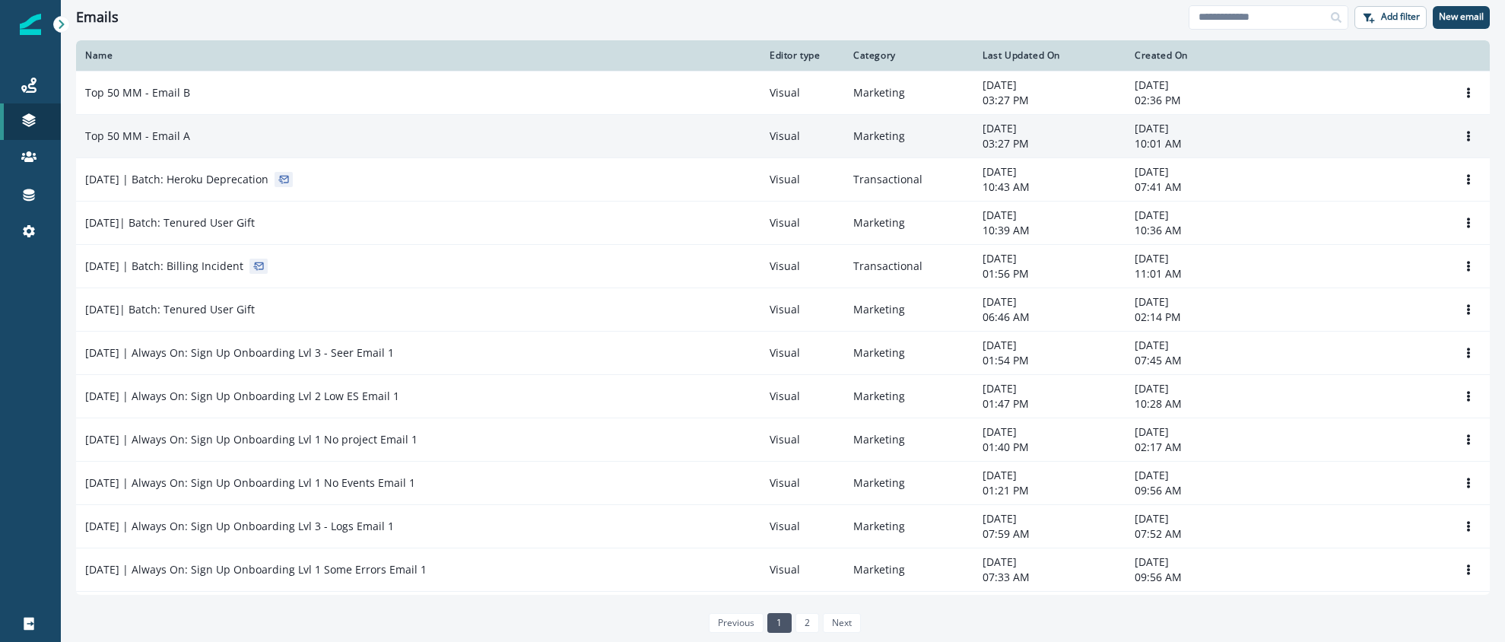
click at [211, 136] on div "Top 50 MM - Email A" at bounding box center [418, 136] width 666 height 15
